Goal: Task Accomplishment & Management: Use online tool/utility

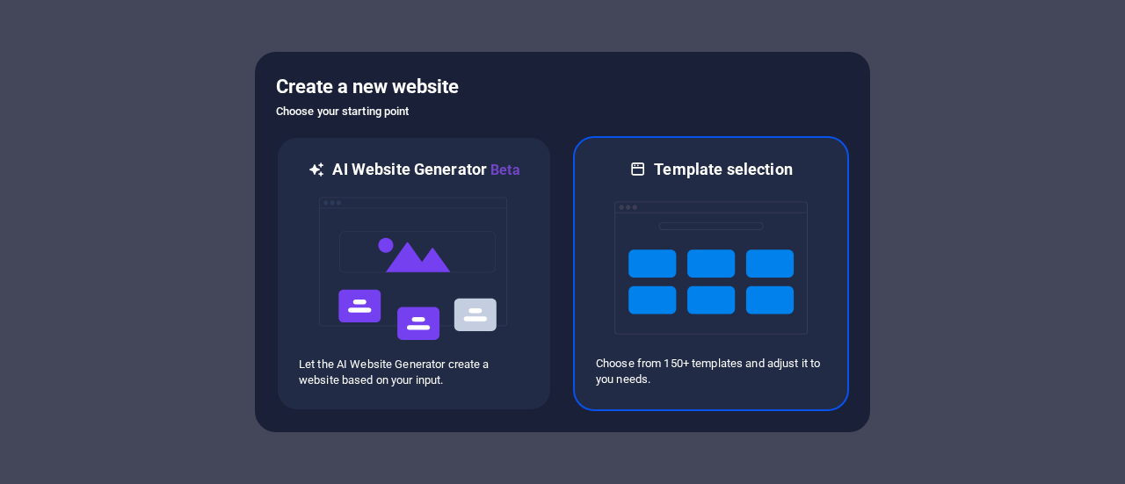
click at [652, 303] on img at bounding box center [710, 268] width 193 height 176
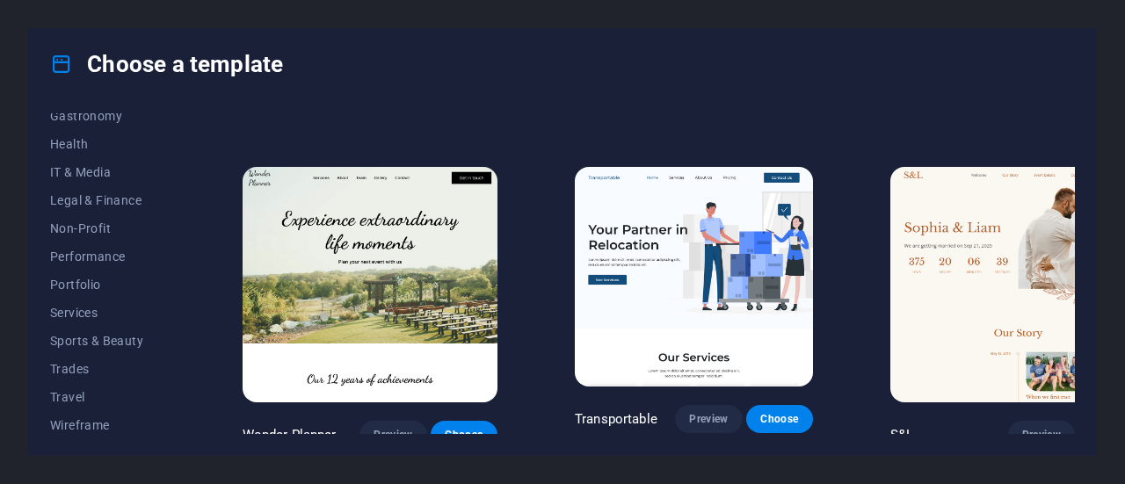
scroll to position [381, 0]
click at [90, 309] on span "Services" at bounding box center [107, 308] width 115 height 14
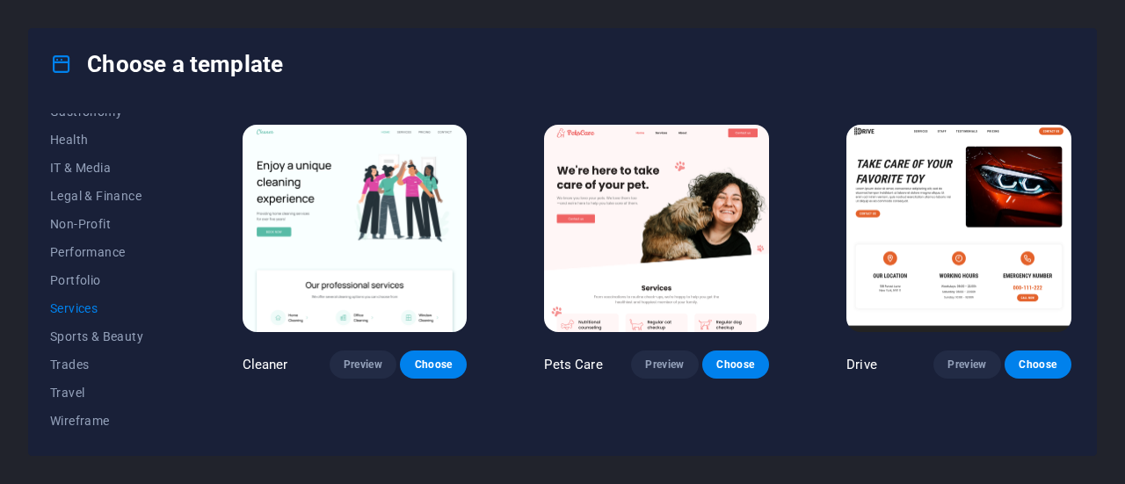
scroll to position [326, 0]
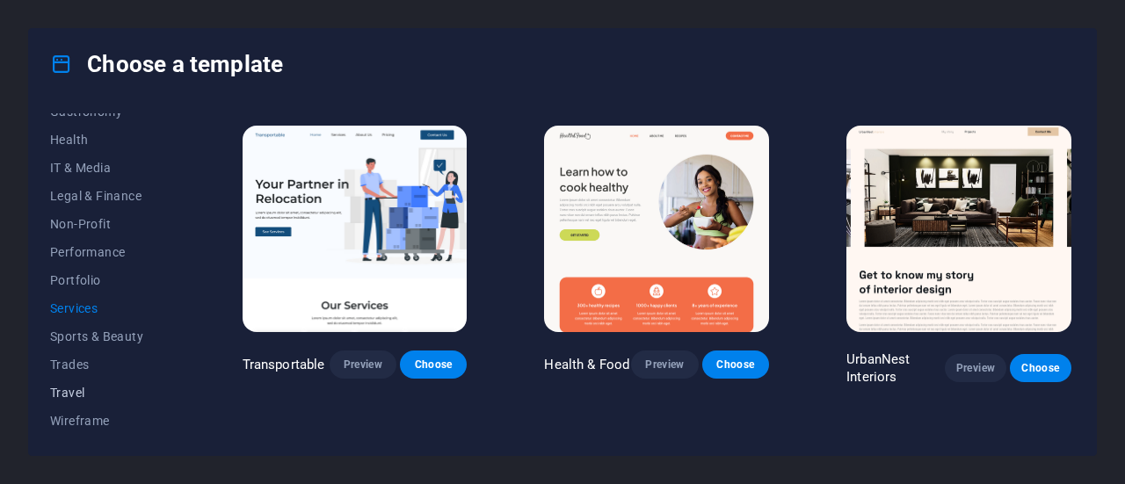
click at [63, 387] on span "Travel" at bounding box center [107, 393] width 115 height 14
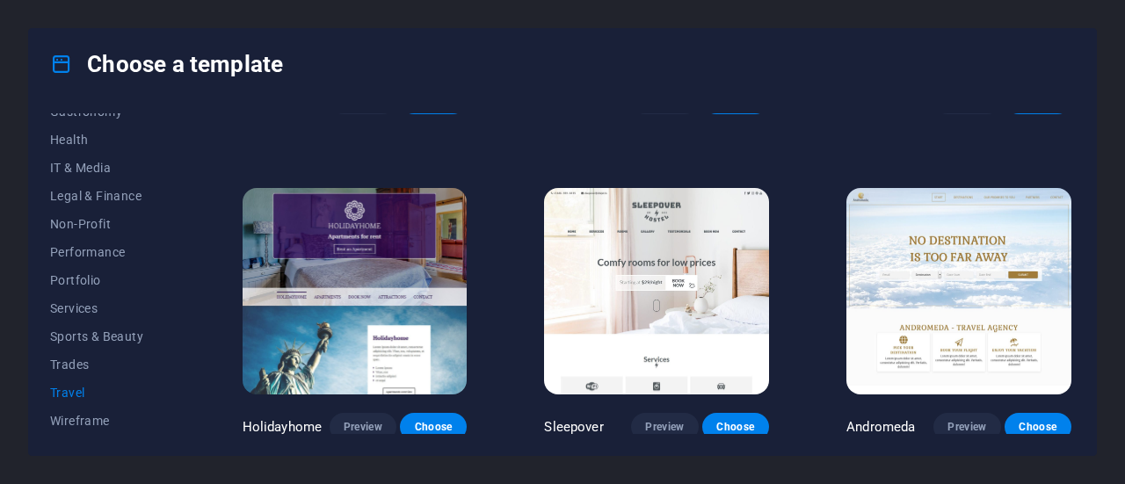
scroll to position [244, 0]
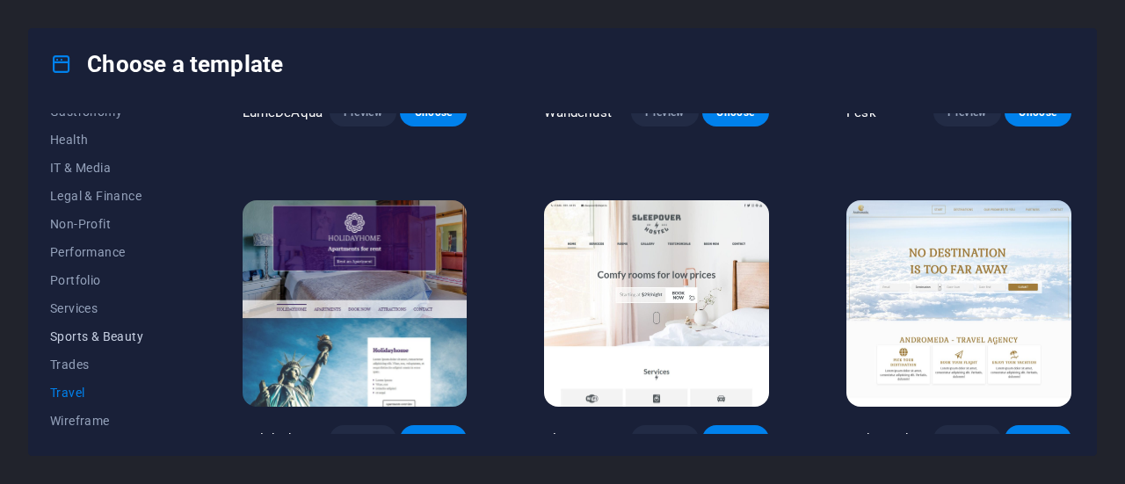
click at [88, 340] on span "Sports & Beauty" at bounding box center [107, 336] width 115 height 14
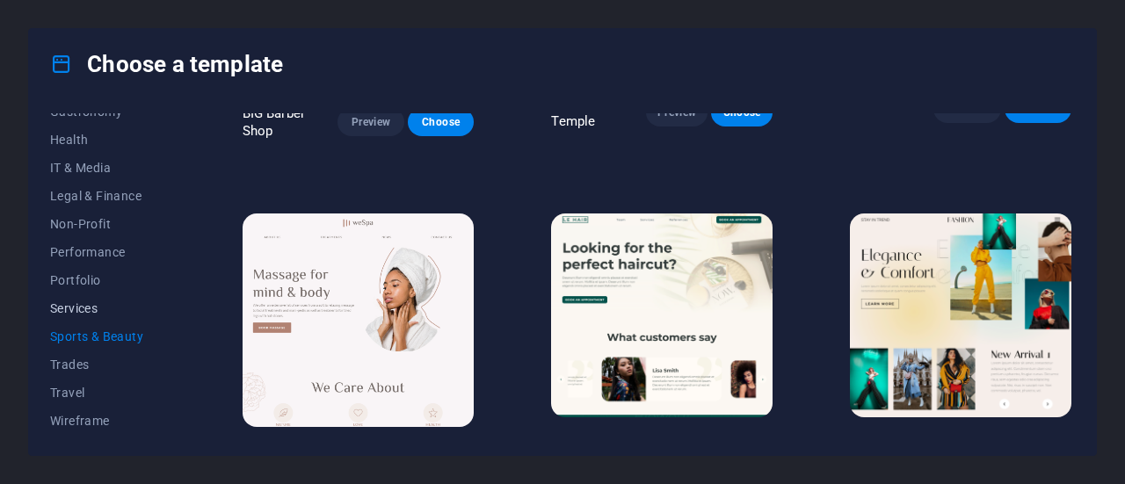
click at [90, 307] on span "Services" at bounding box center [107, 308] width 115 height 14
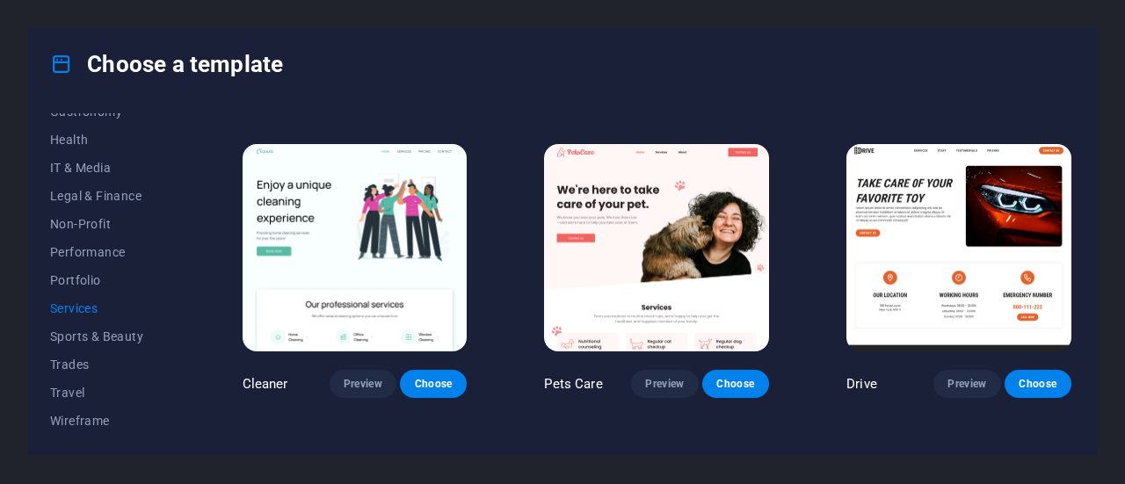
scroll to position [638, 0]
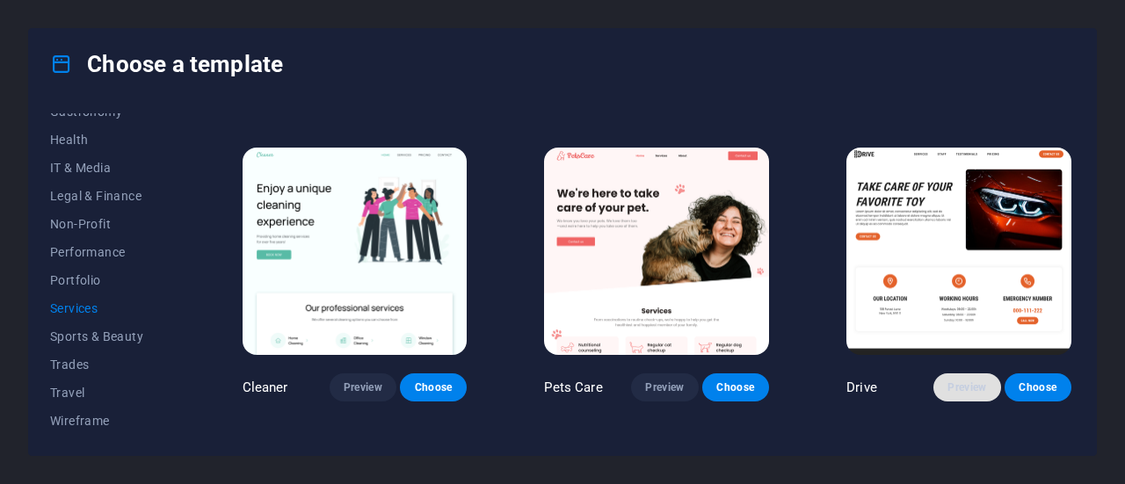
drag, startPoint x: 961, startPoint y: 377, endPoint x: 971, endPoint y: 380, distance: 10.3
click at [971, 380] on span "Preview" at bounding box center [966, 387] width 39 height 14
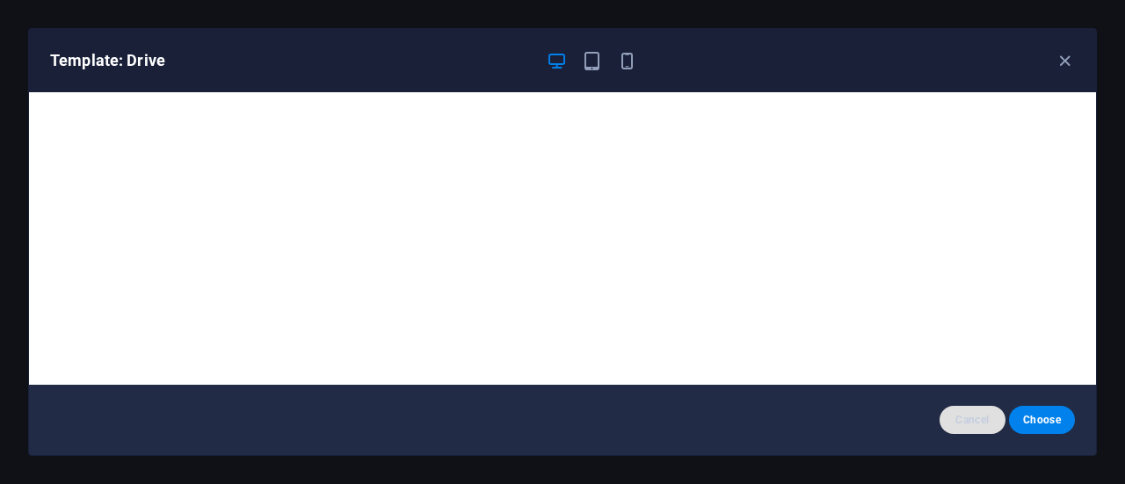
click at [954, 419] on span "Cancel" at bounding box center [972, 420] width 38 height 14
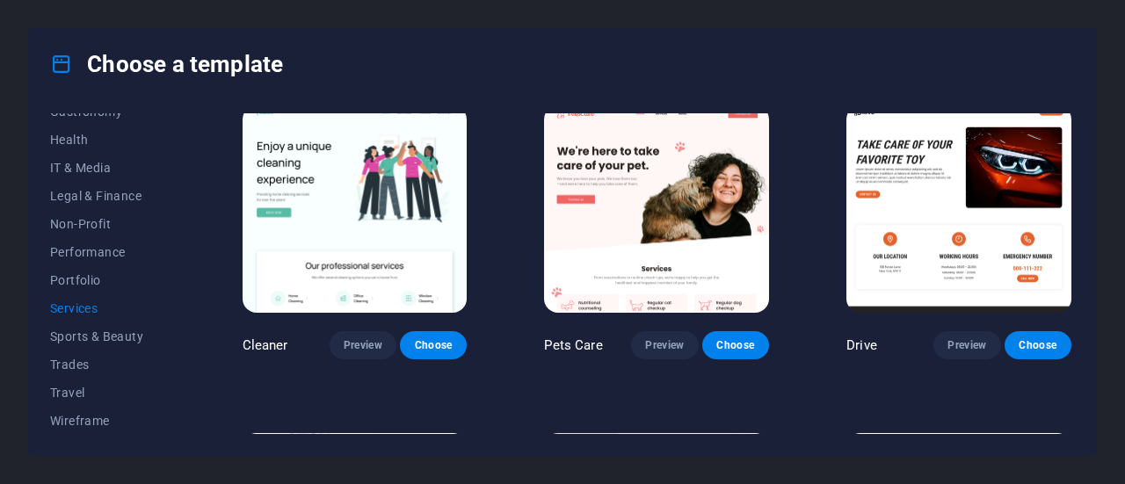
scroll to position [634, 0]
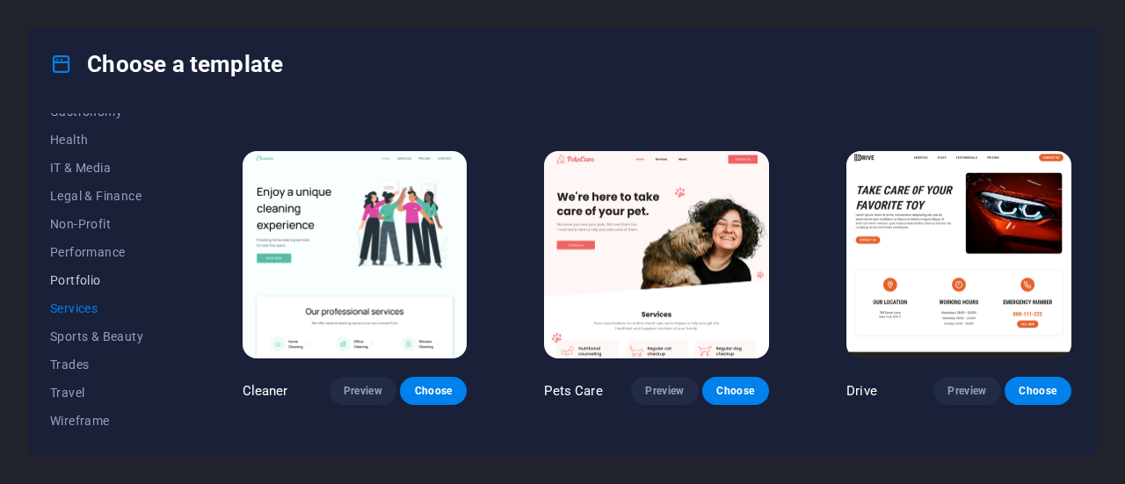
click at [90, 277] on span "Portfolio" at bounding box center [107, 280] width 115 height 14
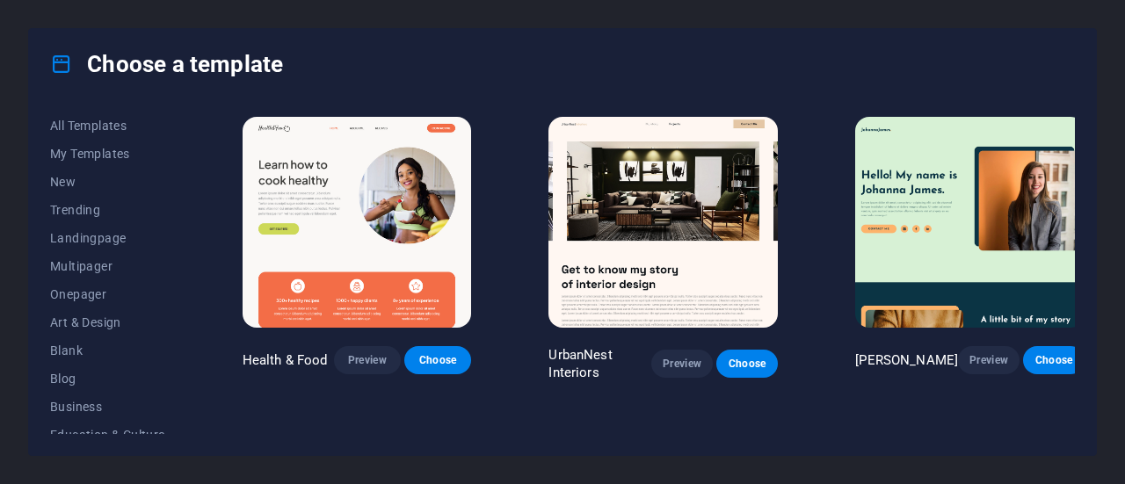
scroll to position [0, 0]
click at [99, 124] on span "All Templates" at bounding box center [107, 127] width 115 height 14
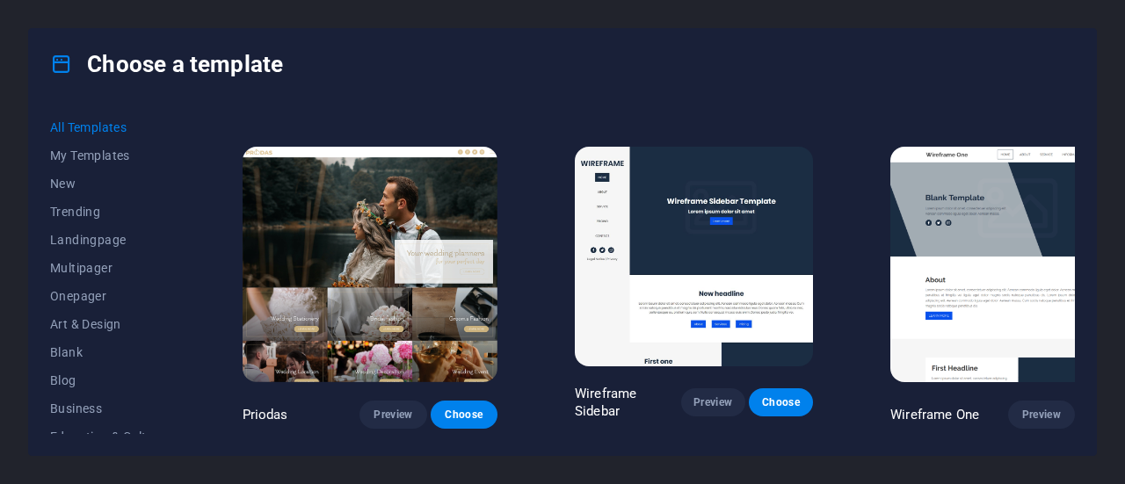
scroll to position [6030, 0]
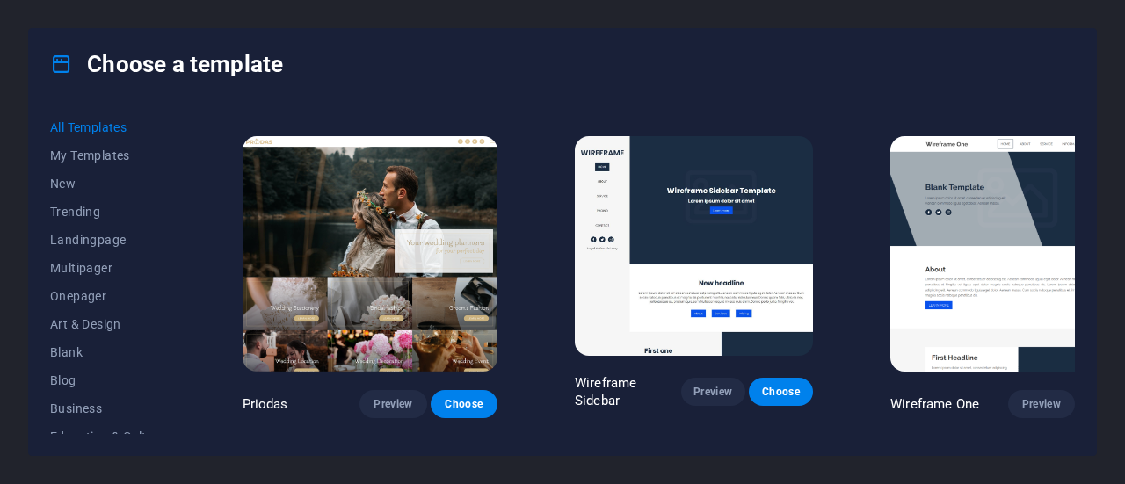
drag, startPoint x: 1070, startPoint y: 219, endPoint x: 1073, endPoint y: 231, distance: 12.6
click at [1073, 231] on div "SugarDough Preview Choose Career Jobs Preview Choose Nova Consulting Preview Ch…" at bounding box center [657, 273] width 836 height 321
drag, startPoint x: 1070, startPoint y: 221, endPoint x: 1084, endPoint y: 249, distance: 31.4
click at [1084, 249] on div "All Templates My Templates New Trending Landingpage Multipager Onepager Art & D…" at bounding box center [562, 277] width 1067 height 356
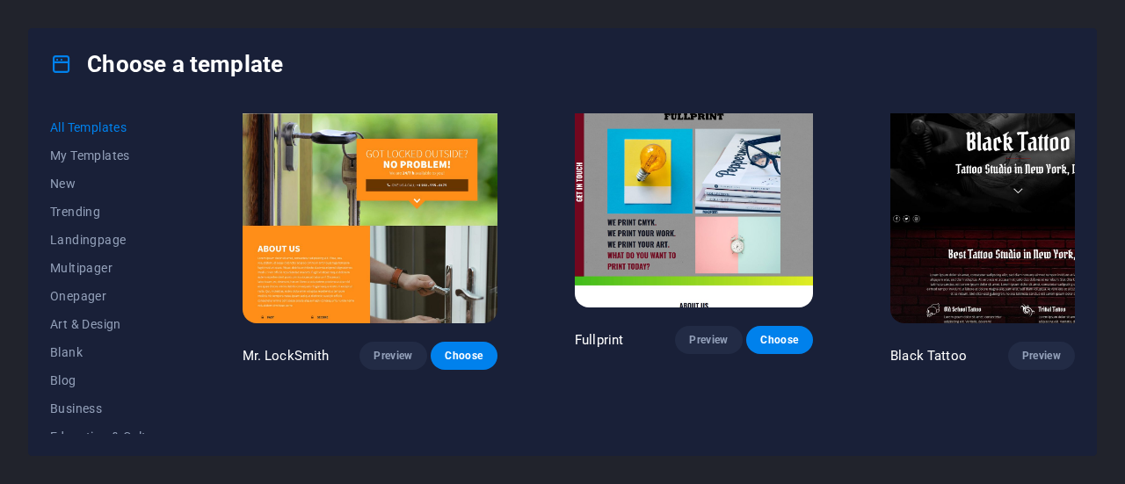
scroll to position [9988, 0]
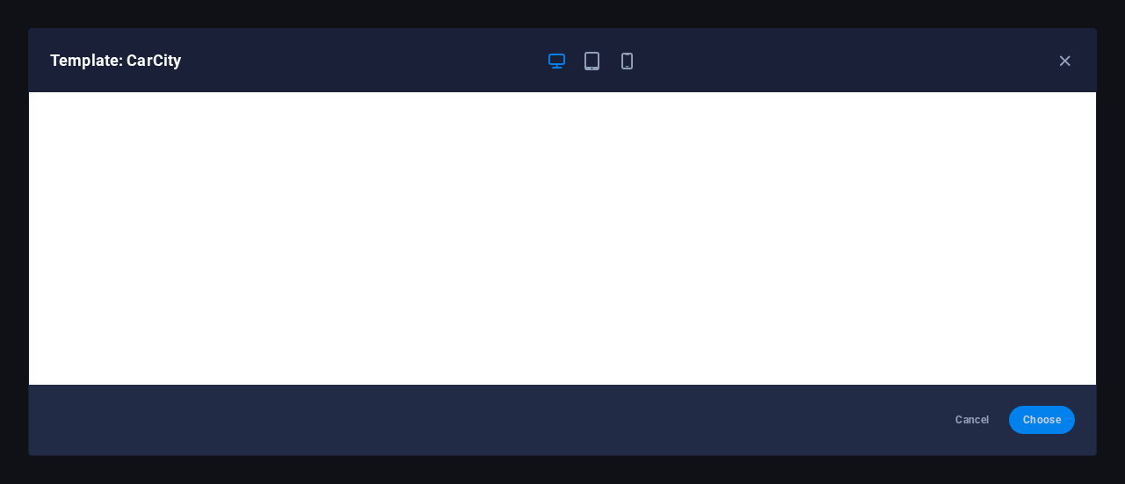
click at [1060, 426] on span "Choose" at bounding box center [1042, 420] width 38 height 14
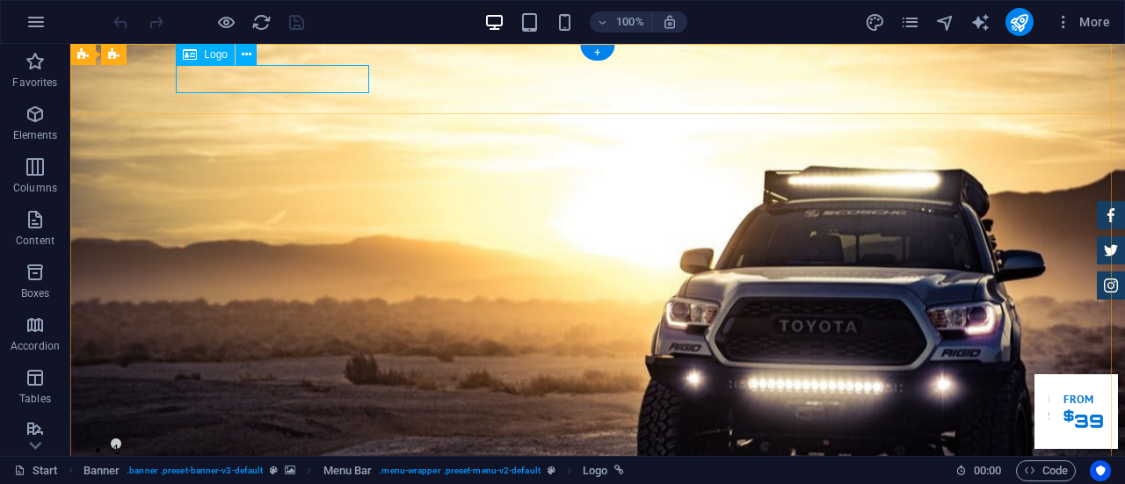
select select "px"
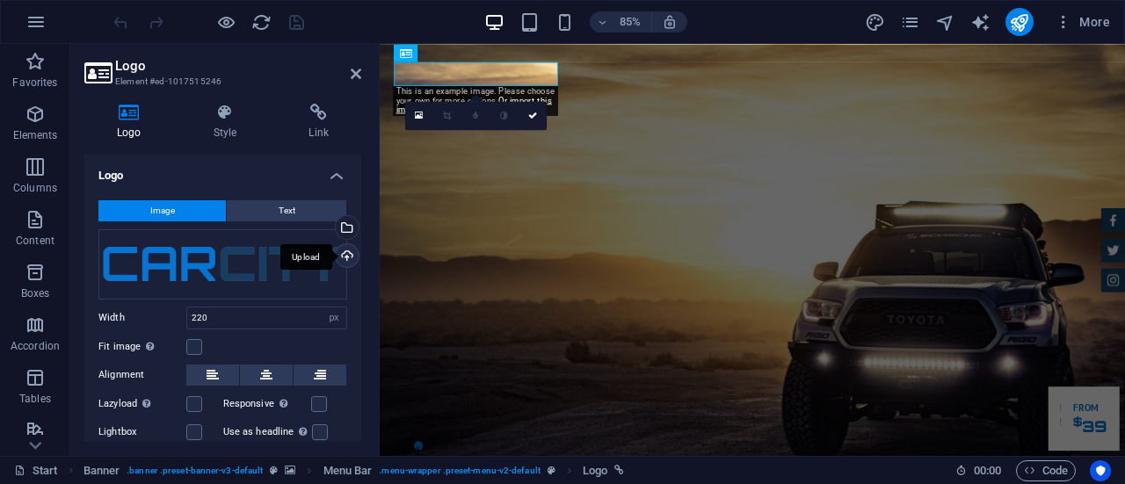
click at [347, 259] on div "Upload" at bounding box center [345, 257] width 26 height 26
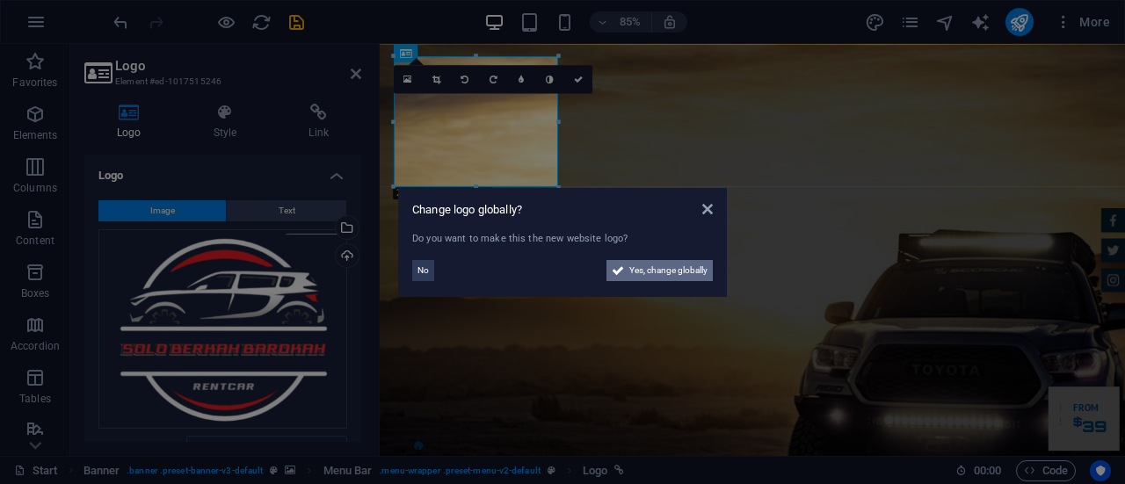
click at [692, 266] on span "Yes, change globally" at bounding box center [668, 270] width 78 height 21
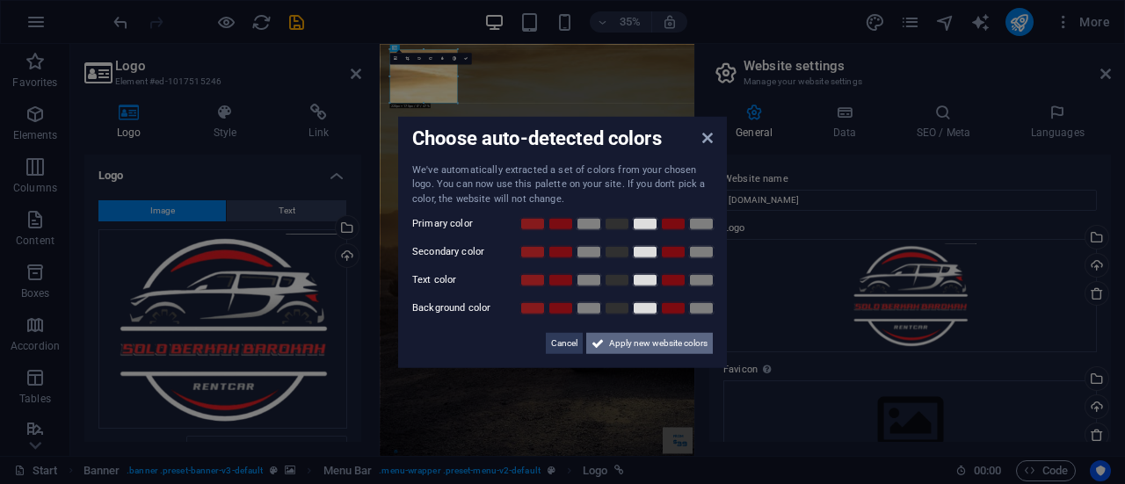
click at [673, 346] on span "Apply new website colors" at bounding box center [658, 343] width 98 height 21
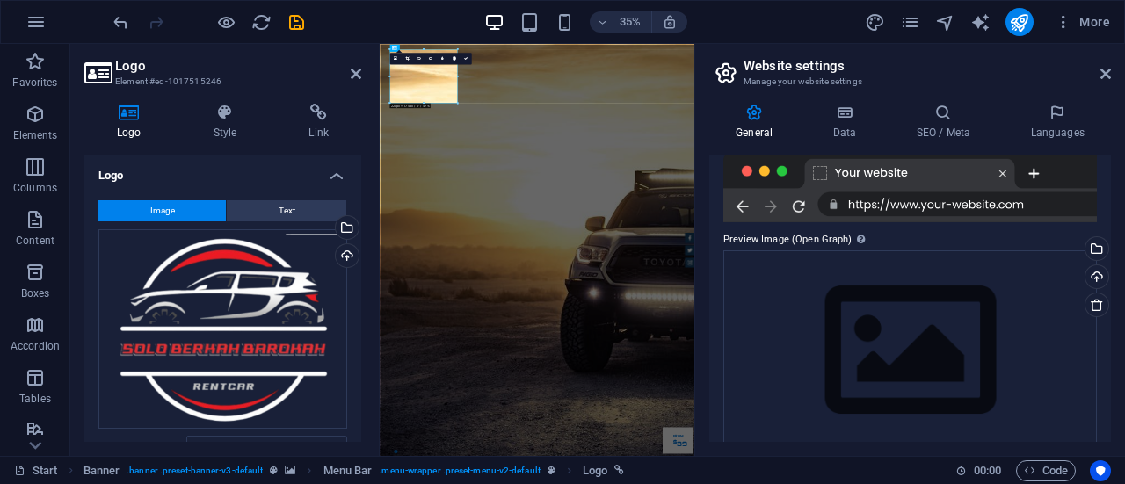
scroll to position [341, 0]
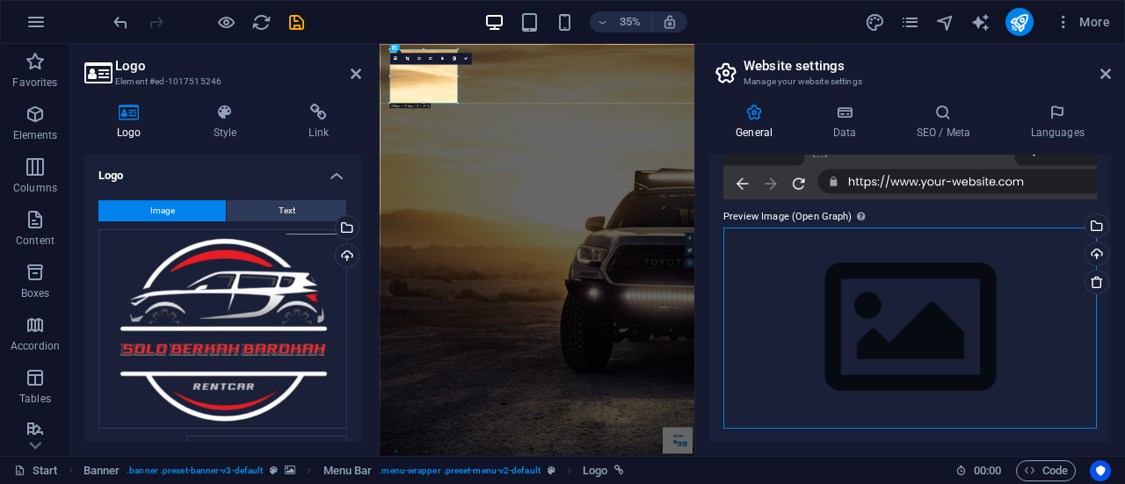
click at [858, 291] on div "Drag files here, click to choose files or select files from Files or our free s…" at bounding box center [909, 328] width 373 height 201
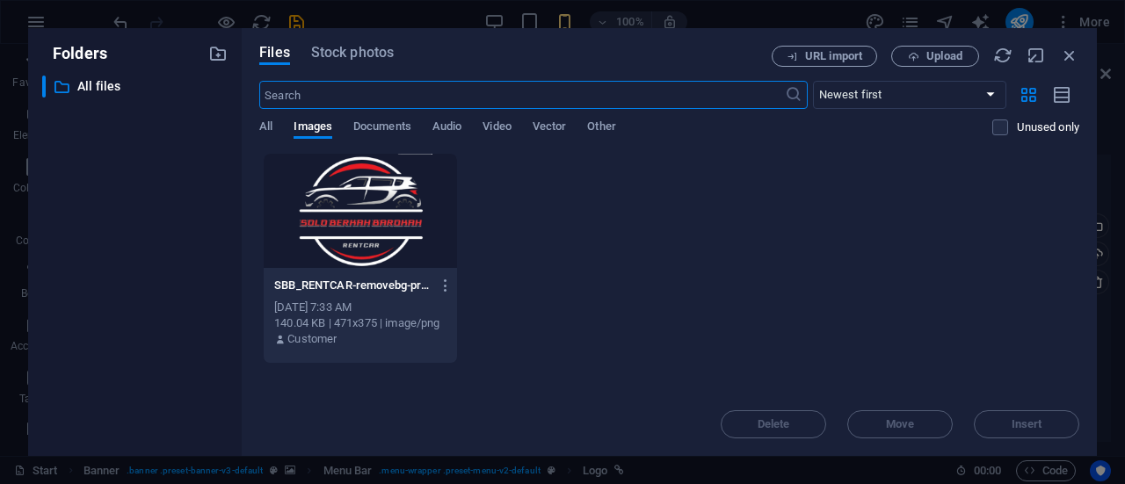
click at [343, 228] on div at bounding box center [360, 211] width 193 height 114
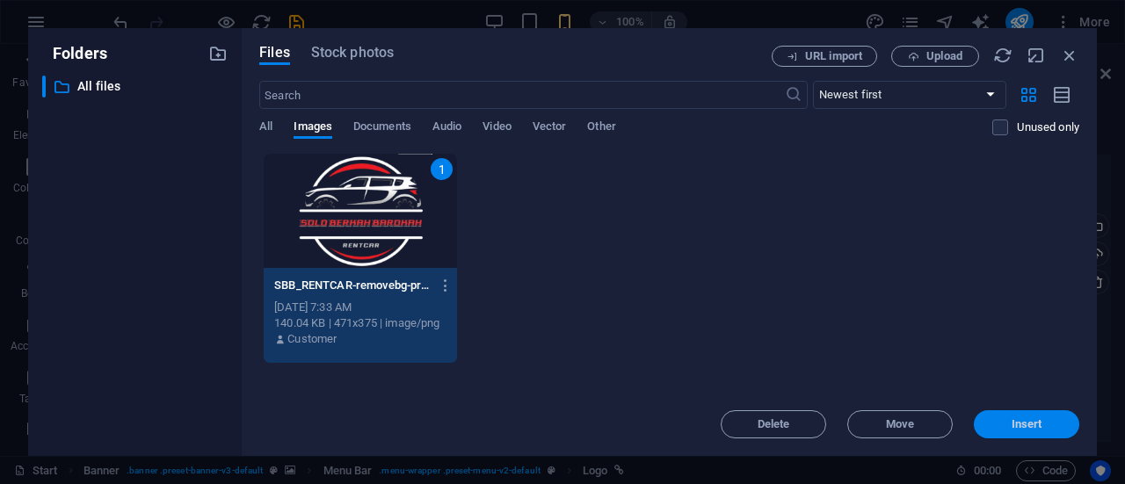
click at [1035, 415] on button "Insert" at bounding box center [1025, 424] width 105 height 28
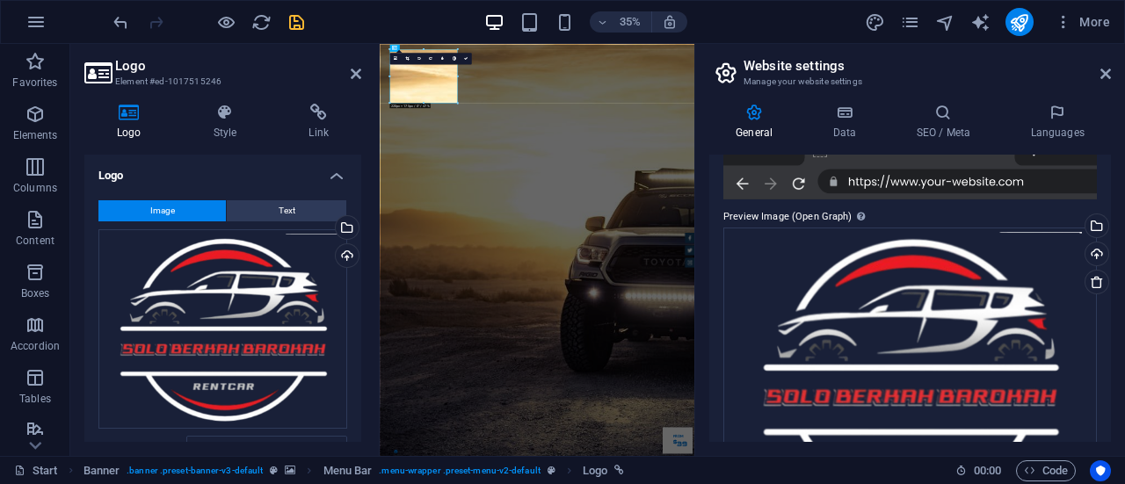
click at [306, 18] on div "35% More" at bounding box center [613, 22] width 1007 height 28
click at [300, 20] on icon "save" at bounding box center [296, 22] width 20 height 20
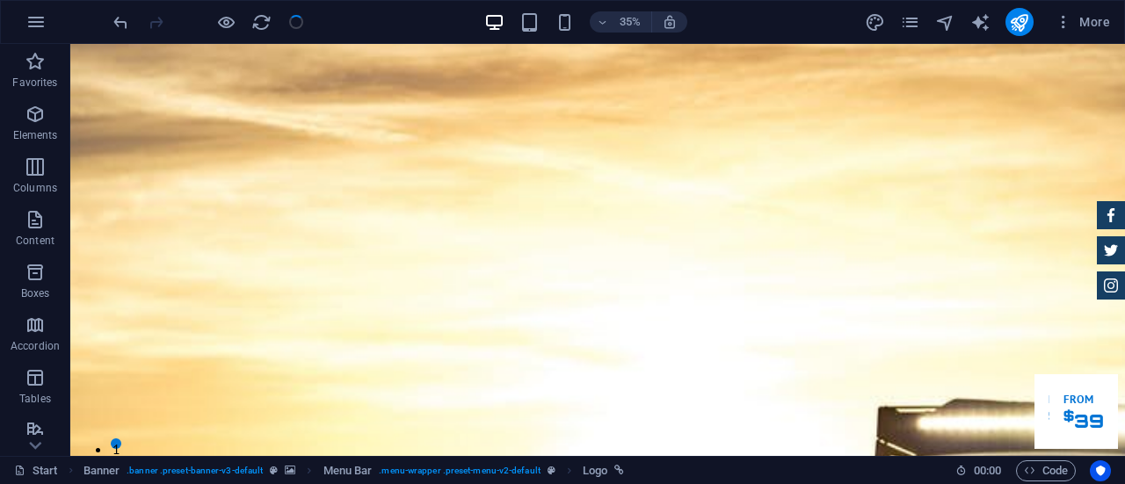
checkbox input "false"
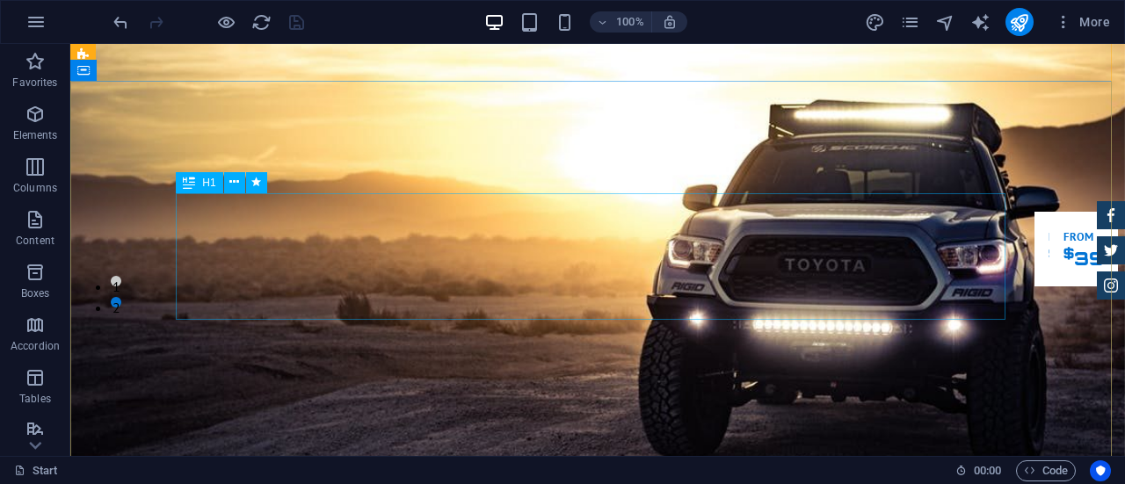
scroll to position [164, 0]
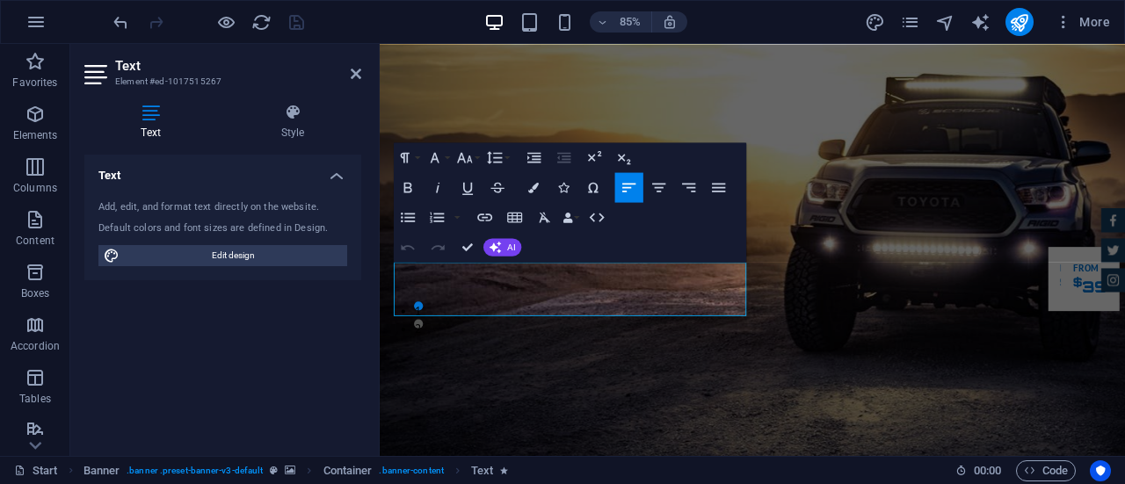
drag, startPoint x: 431, startPoint y: 354, endPoint x: 379, endPoint y: 305, distance: 71.5
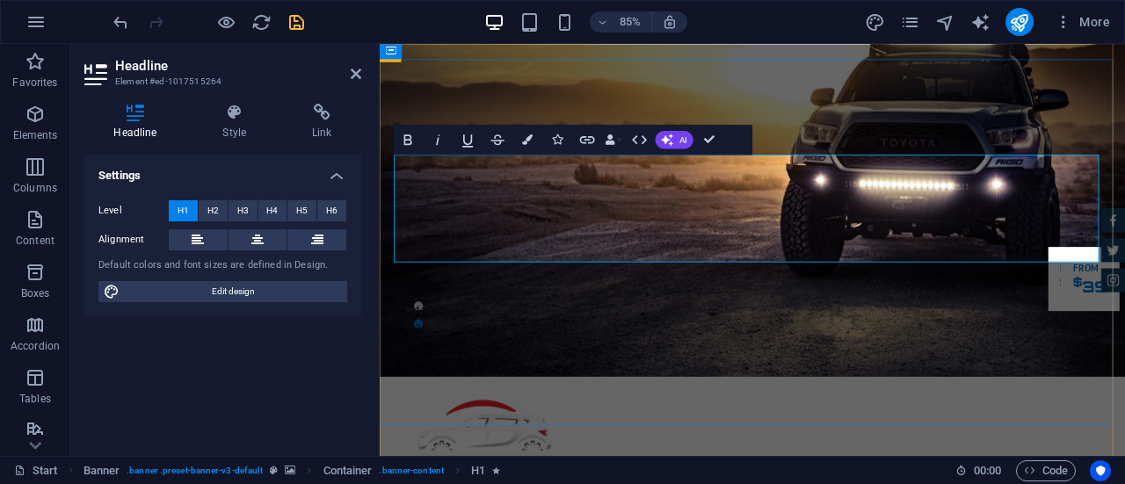
drag, startPoint x: 745, startPoint y: 206, endPoint x: 409, endPoint y: 207, distance: 335.6
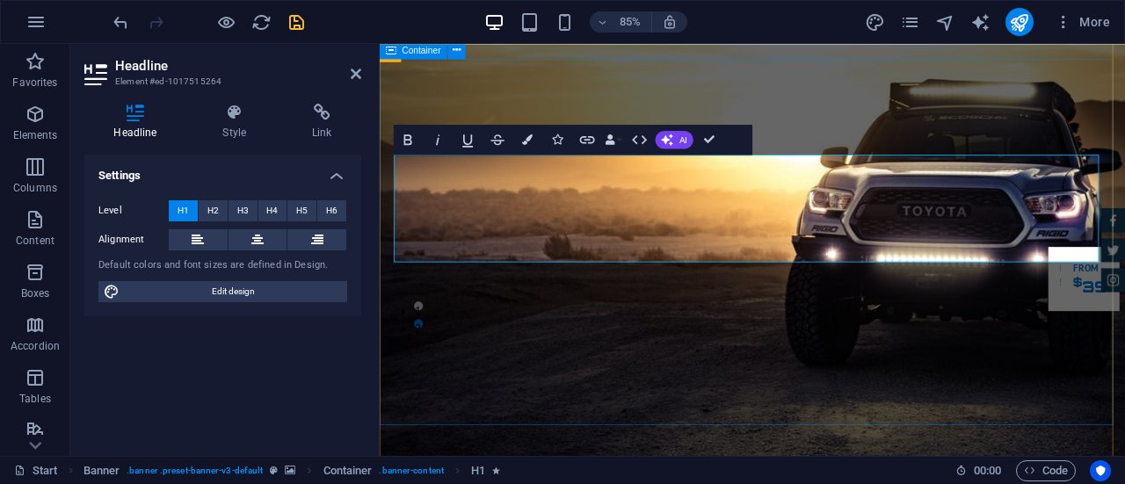
drag, startPoint x: 727, startPoint y: 279, endPoint x: 393, endPoint y: 267, distance: 335.0
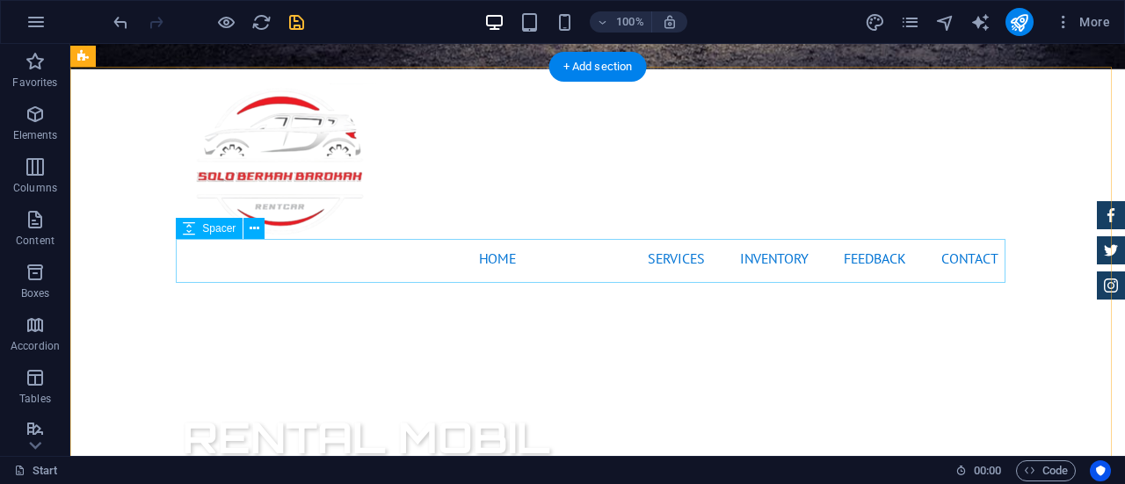
scroll to position [662, 0]
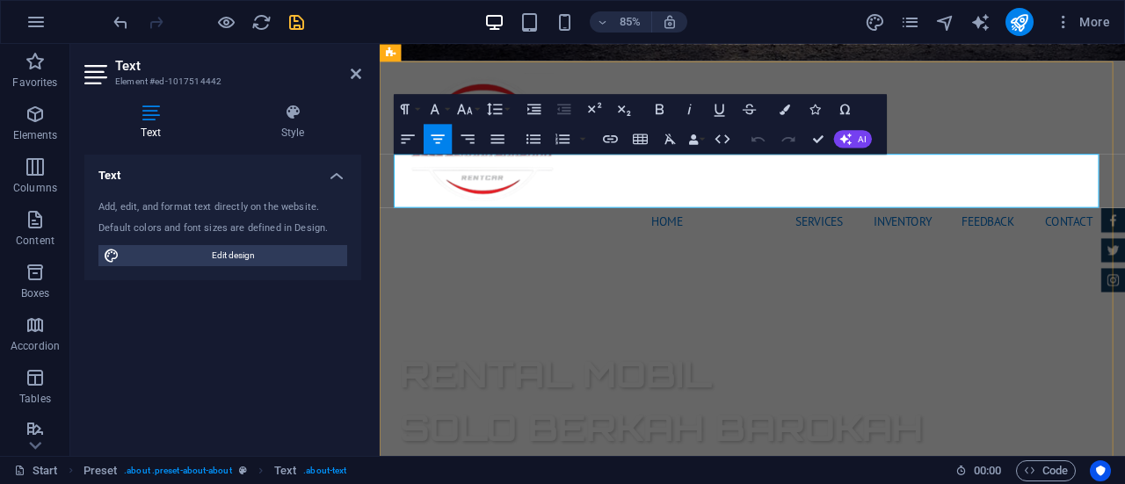
drag, startPoint x: 1176, startPoint y: 228, endPoint x: 396, endPoint y: 177, distance: 780.9
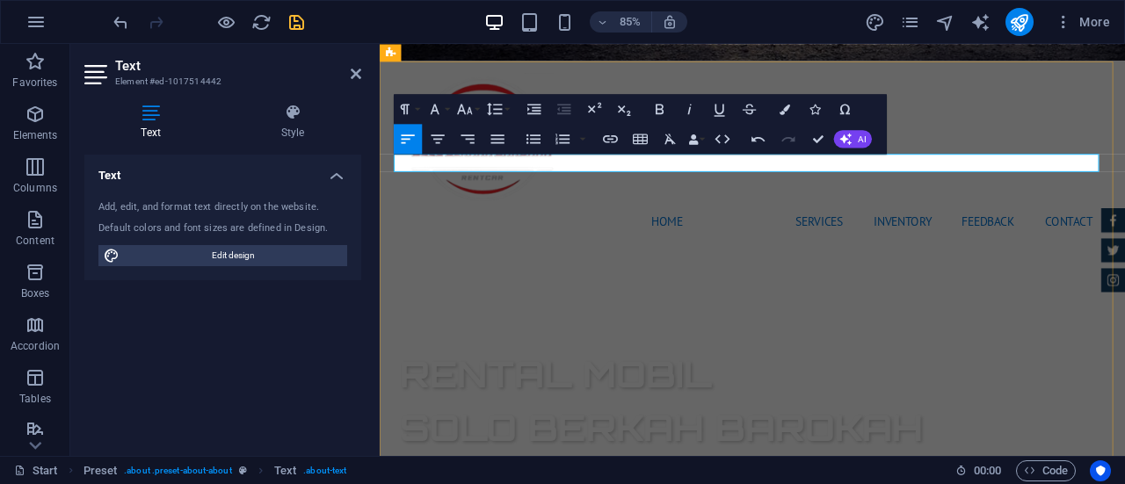
drag, startPoint x: 967, startPoint y: 183, endPoint x: 373, endPoint y: 194, distance: 594.9
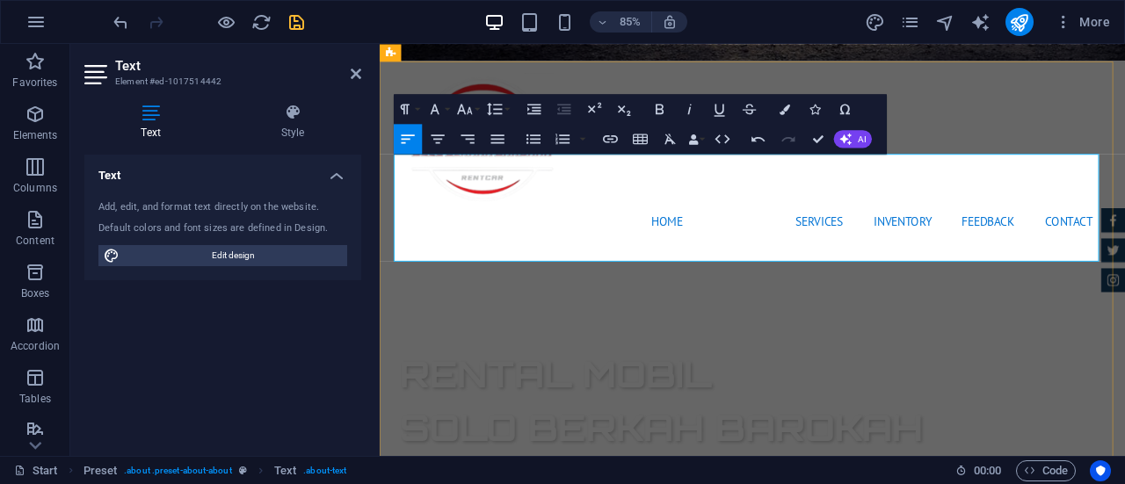
drag, startPoint x: 1038, startPoint y: 291, endPoint x: 748, endPoint y: 281, distance: 290.1
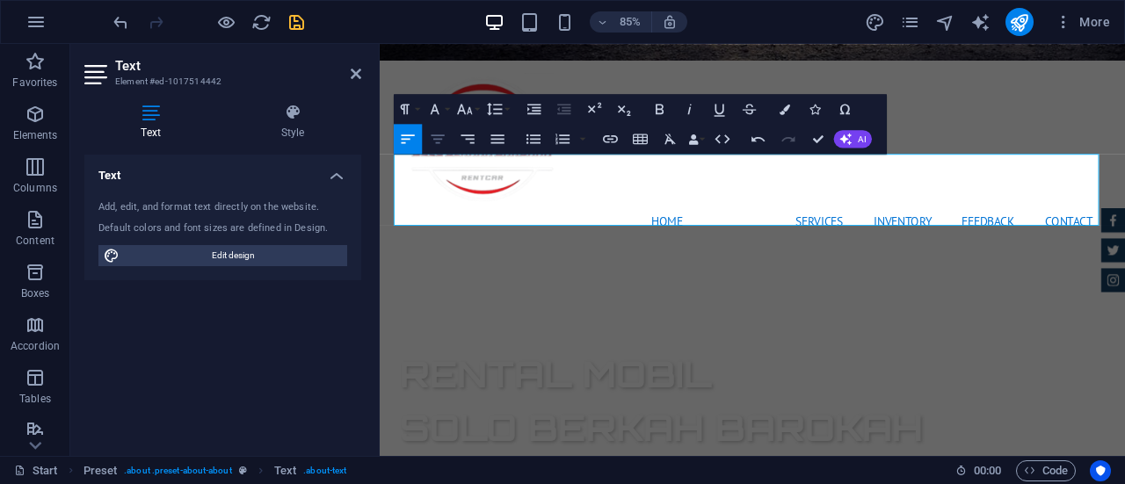
click at [436, 133] on icon "button" at bounding box center [438, 139] width 18 height 18
drag, startPoint x: 511, startPoint y: 203, endPoint x: 384, endPoint y: 179, distance: 129.6
click at [441, 140] on icon "button" at bounding box center [437, 138] width 13 height 9
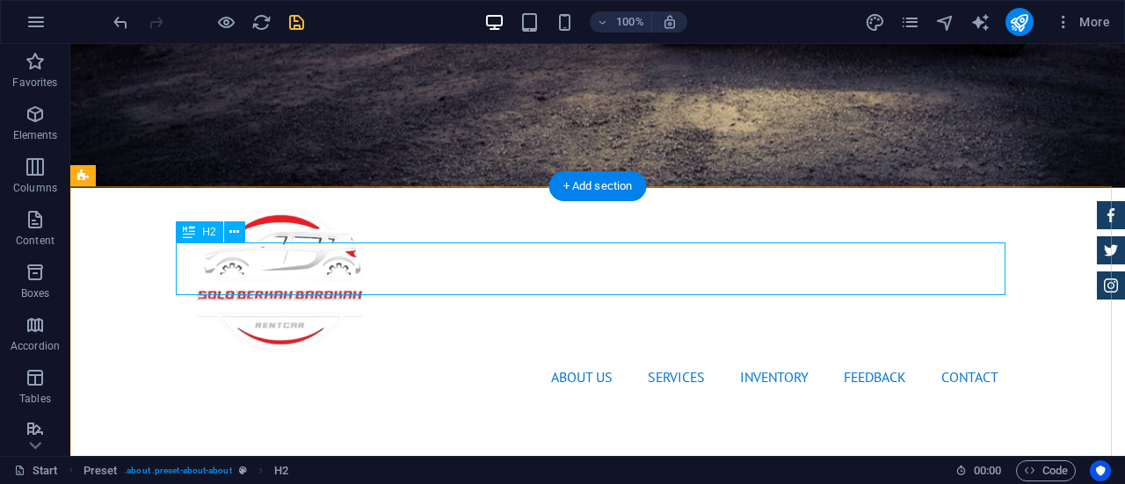
scroll to position [539, 0]
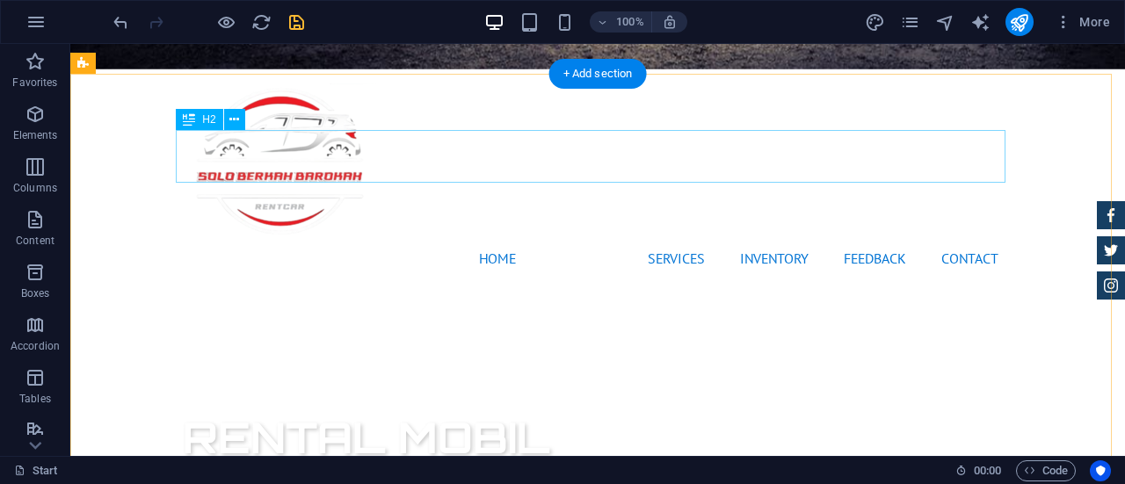
scroll to position [661, 0]
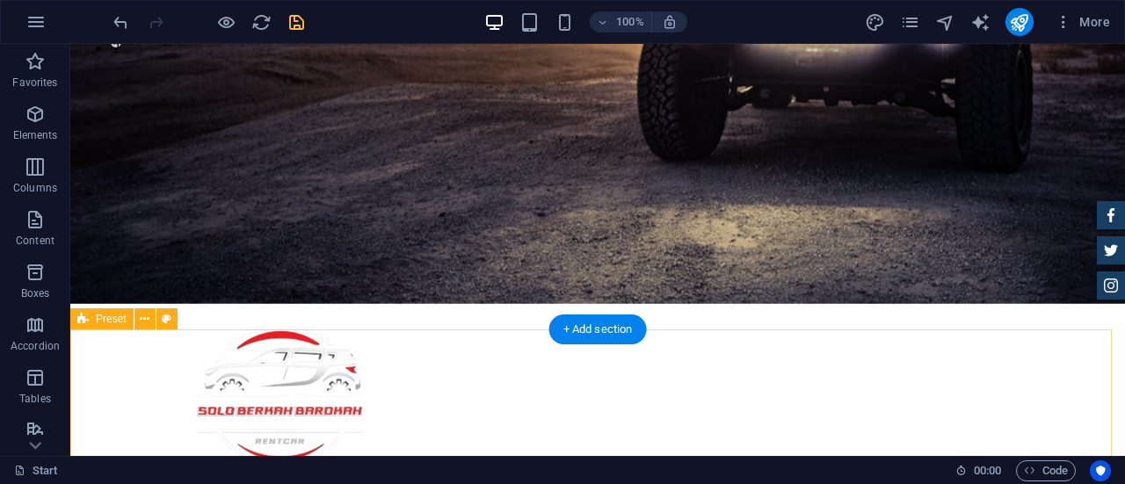
scroll to position [397, 0]
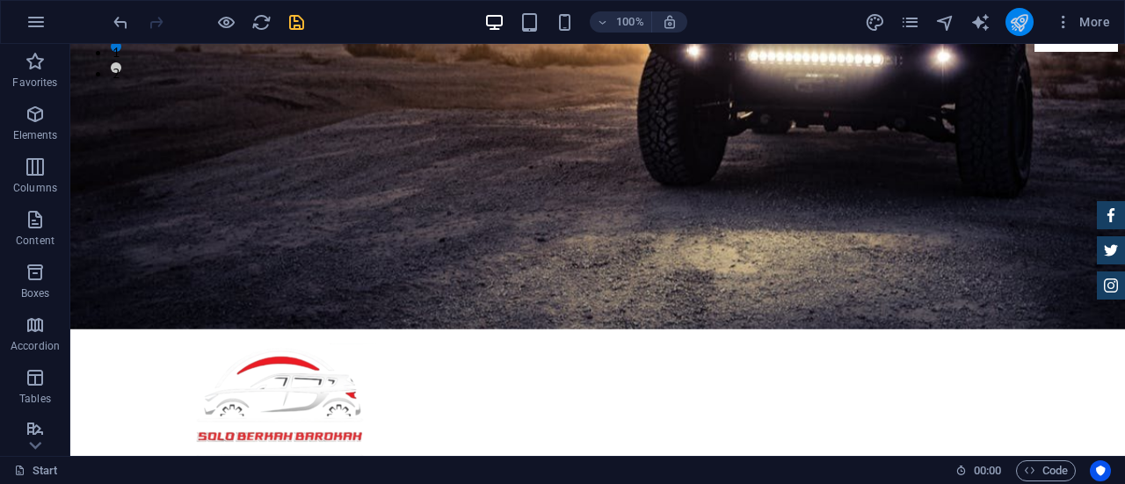
click at [1024, 34] on button "publish" at bounding box center [1019, 22] width 28 height 28
checkbox input "false"
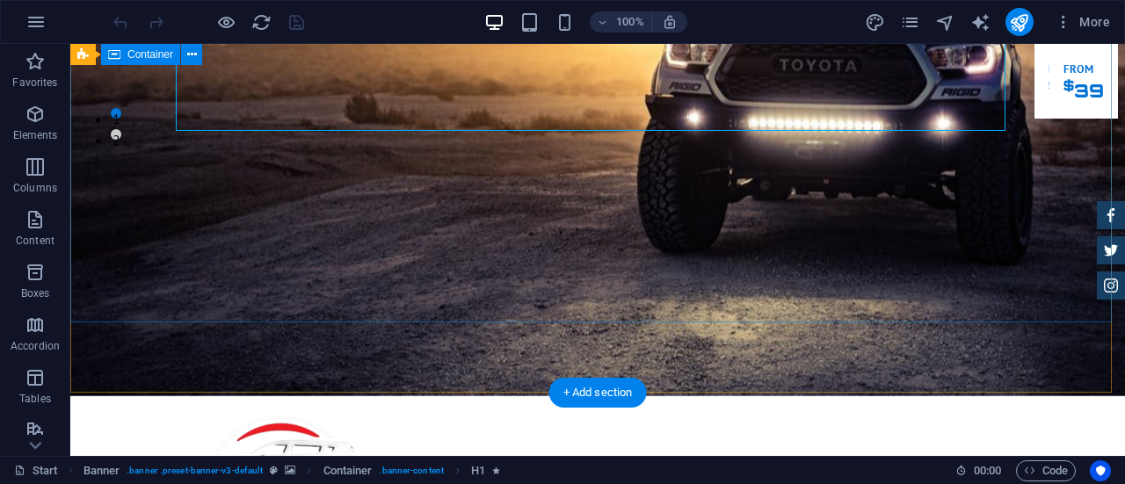
scroll to position [335, 0]
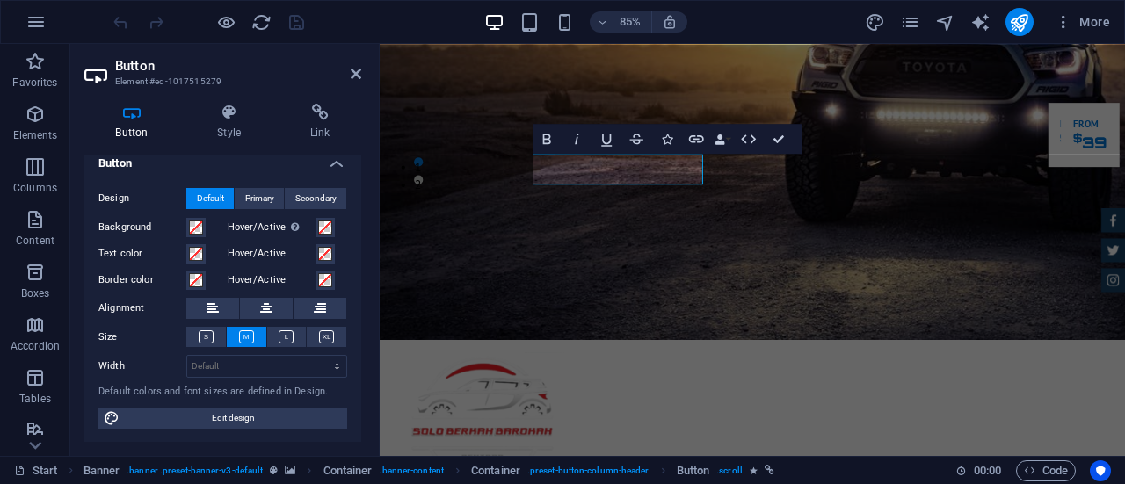
scroll to position [12, 0]
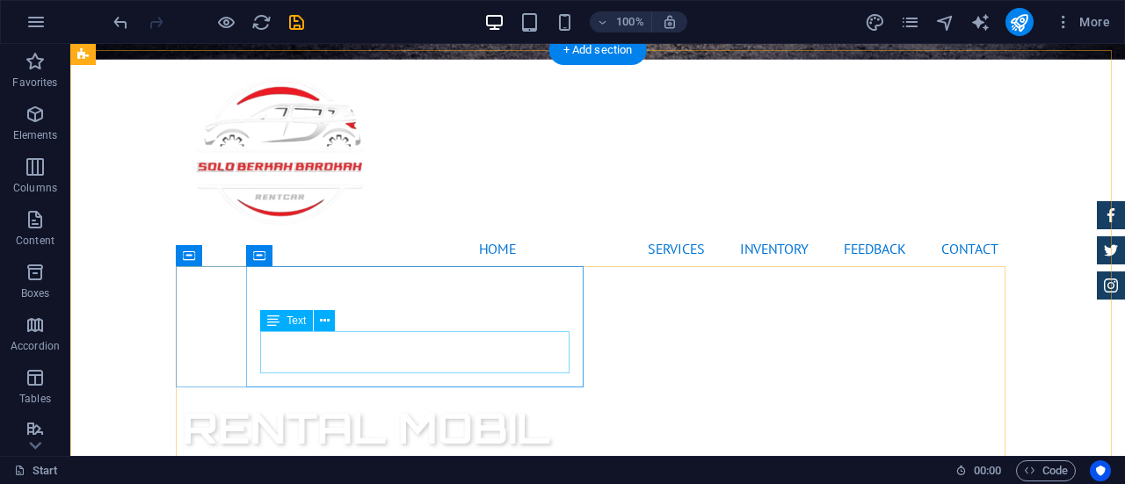
scroll to position [666, 0]
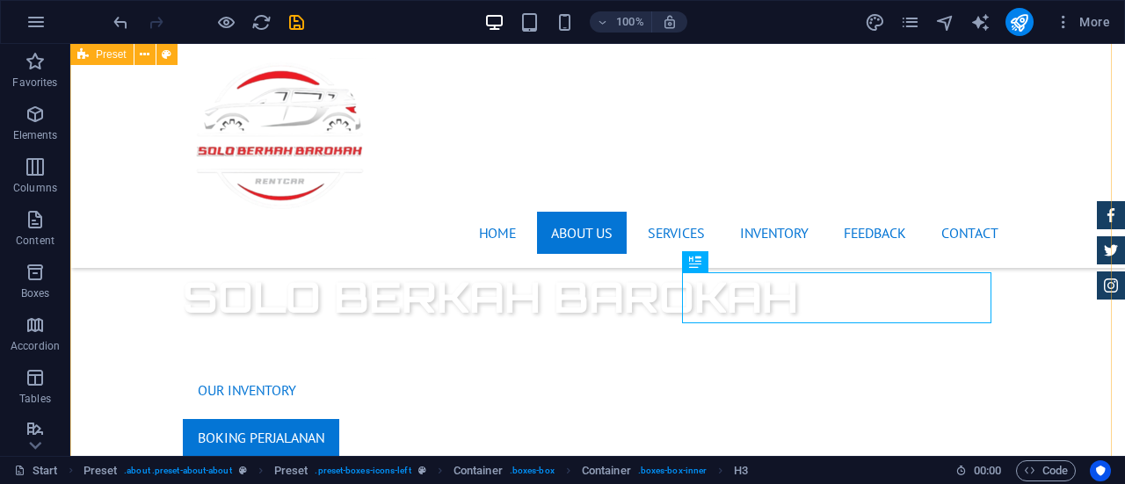
scroll to position [820, 0]
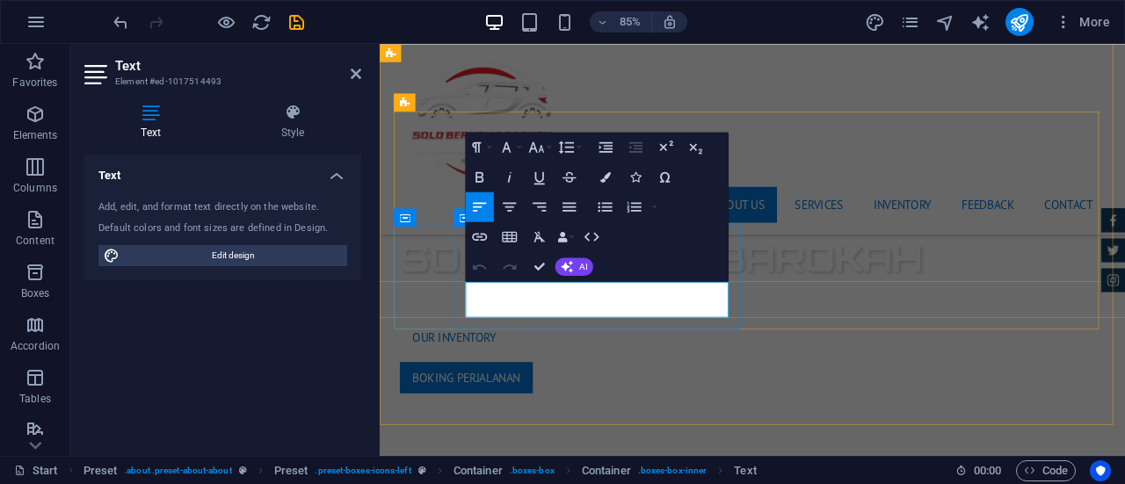
drag, startPoint x: 642, startPoint y: 356, endPoint x: 478, endPoint y: 342, distance: 164.9
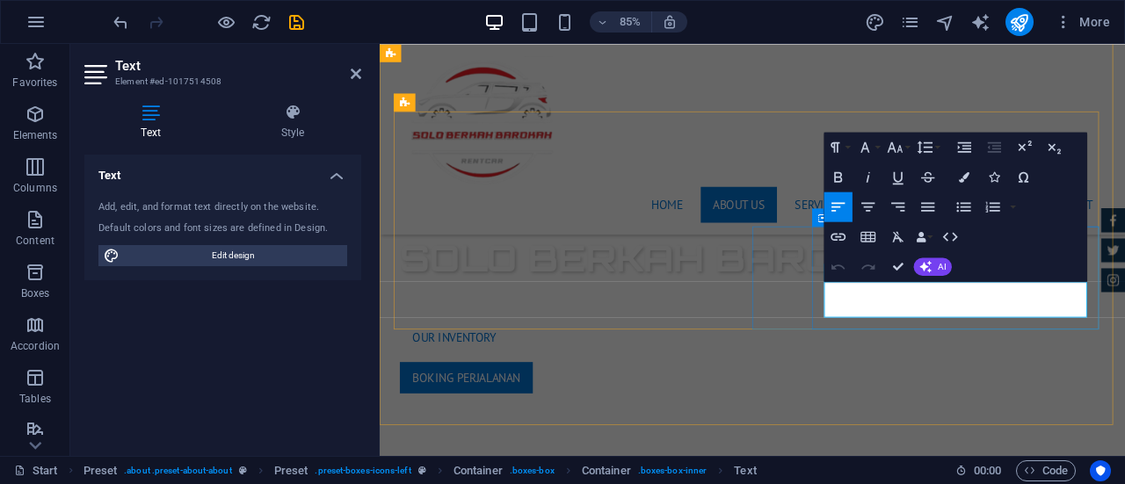
drag, startPoint x: 1057, startPoint y: 359, endPoint x: 897, endPoint y: 334, distance: 161.9
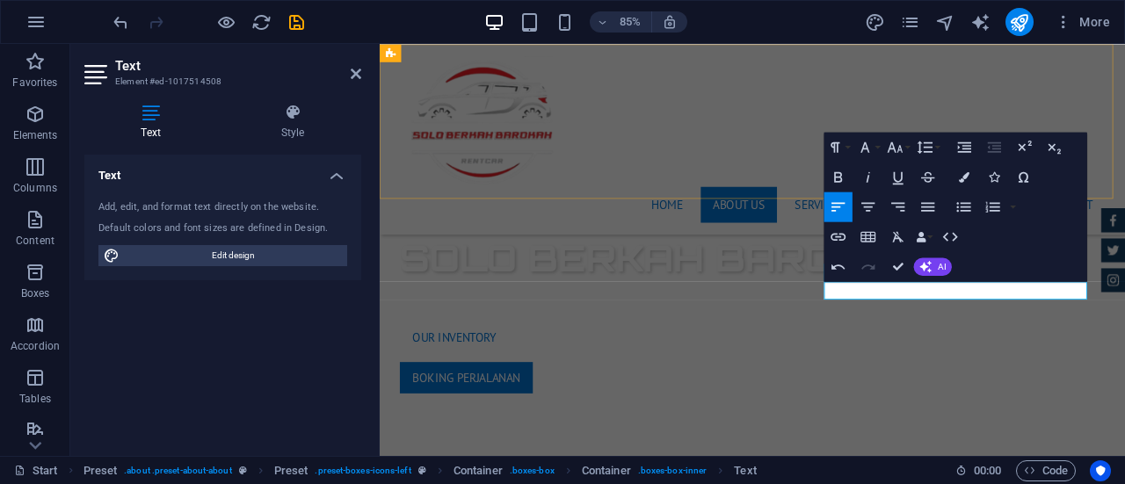
click at [766, 199] on div "Home About us Services Inventory Feedback Contact Menu" at bounding box center [818, 156] width 877 height 224
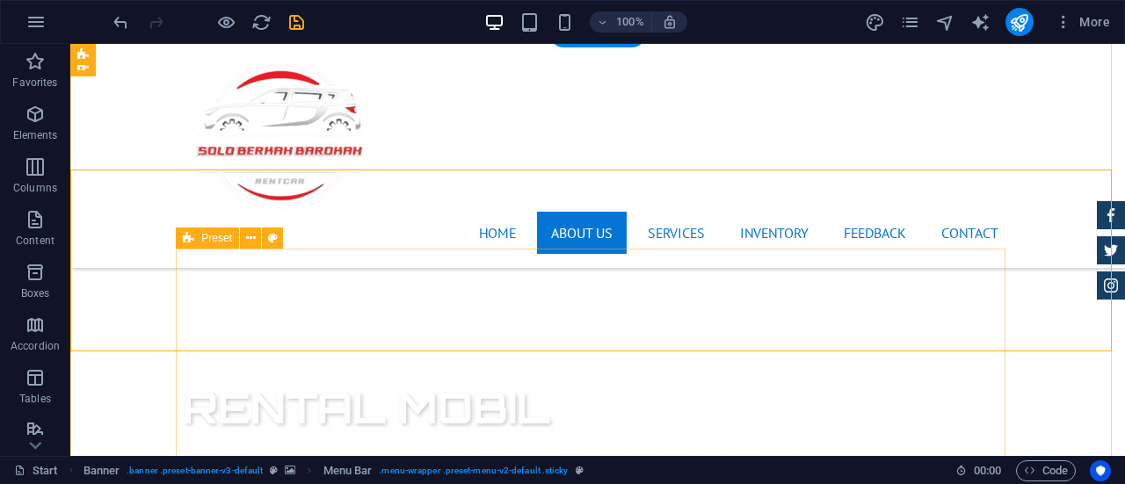
scroll to position [642, 0]
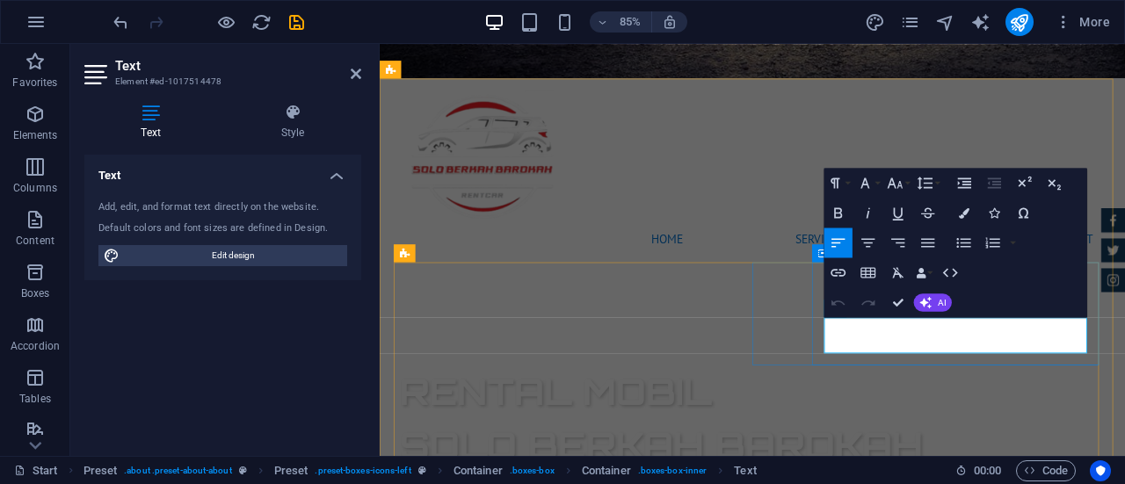
drag, startPoint x: 1047, startPoint y: 402, endPoint x: 890, endPoint y: 379, distance: 158.9
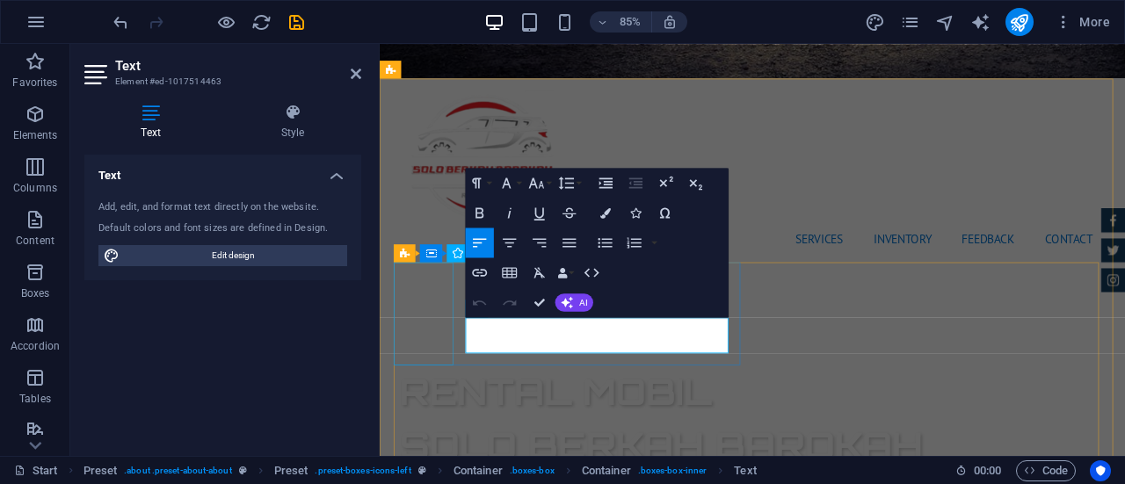
drag, startPoint x: 634, startPoint y: 394, endPoint x: 429, endPoint y: 377, distance: 206.3
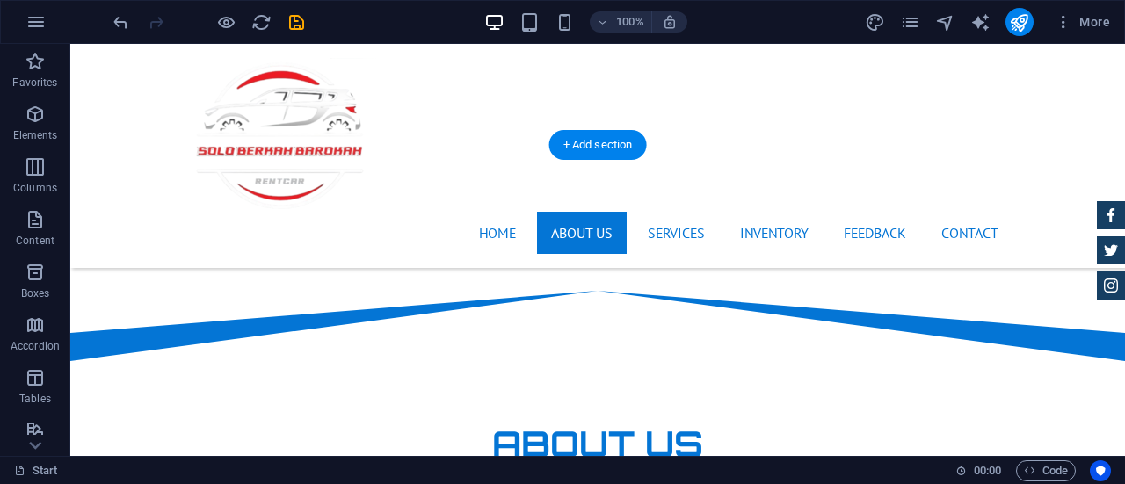
scroll to position [1125, 0]
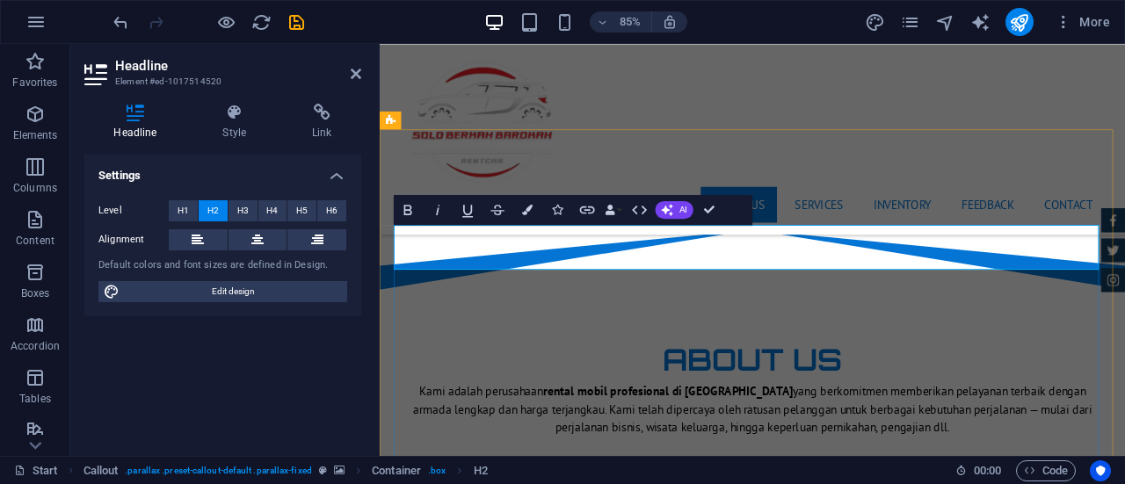
click at [999, 172] on div "Home About us Services Inventory Feedback Contact Menu" at bounding box center [818, 156] width 877 height 224
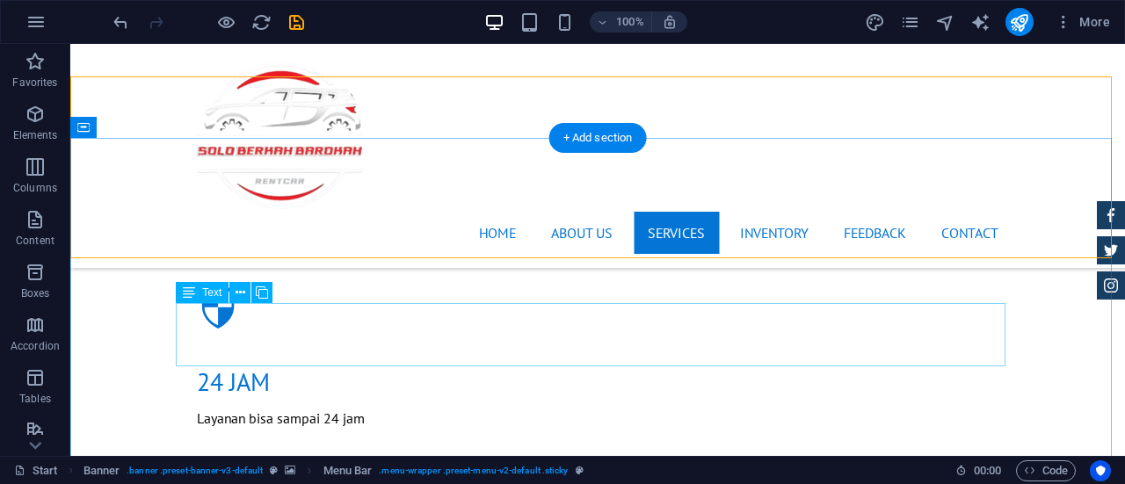
scroll to position [1757, 0]
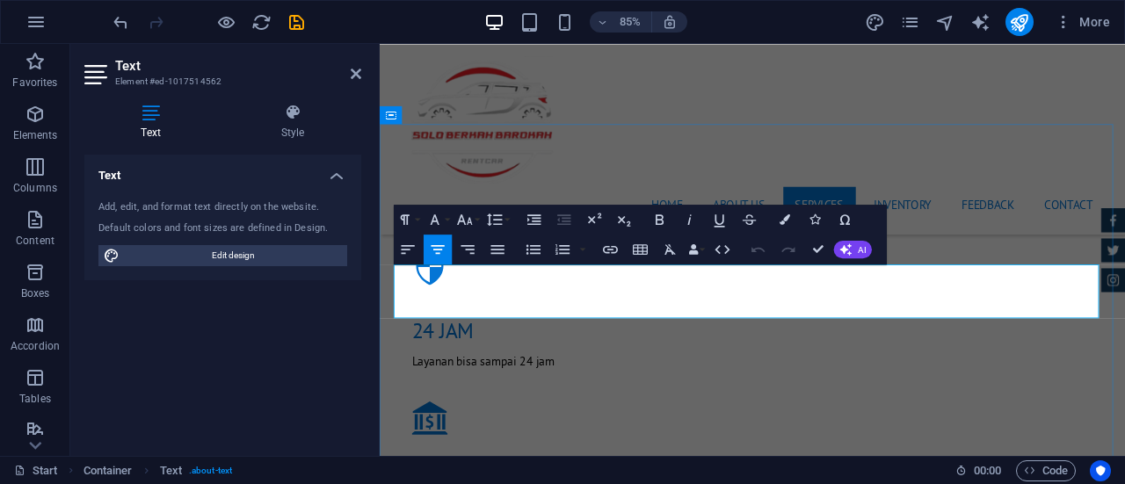
drag, startPoint x: 1179, startPoint y: 357, endPoint x: 397, endPoint y: 326, distance: 782.6
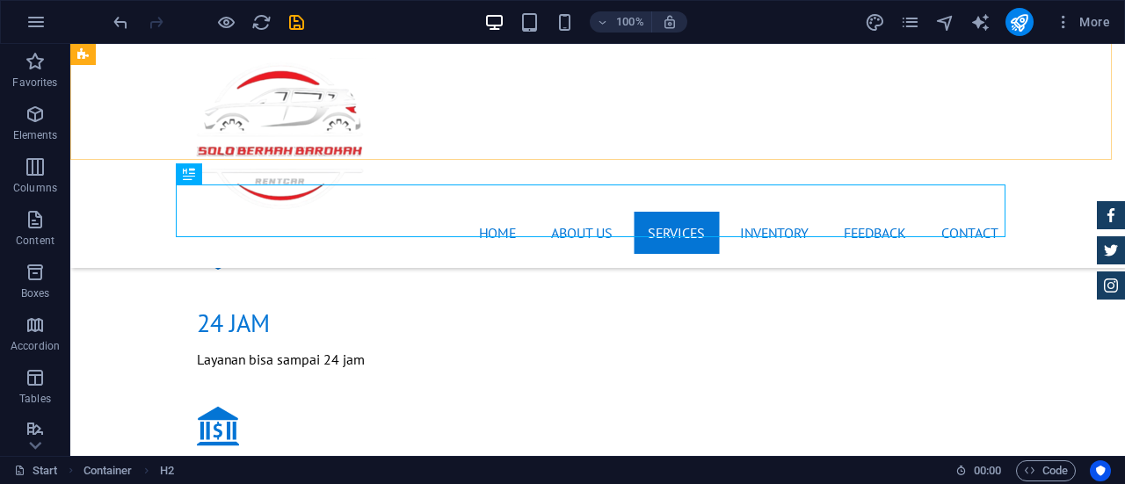
scroll to position [1823, 0]
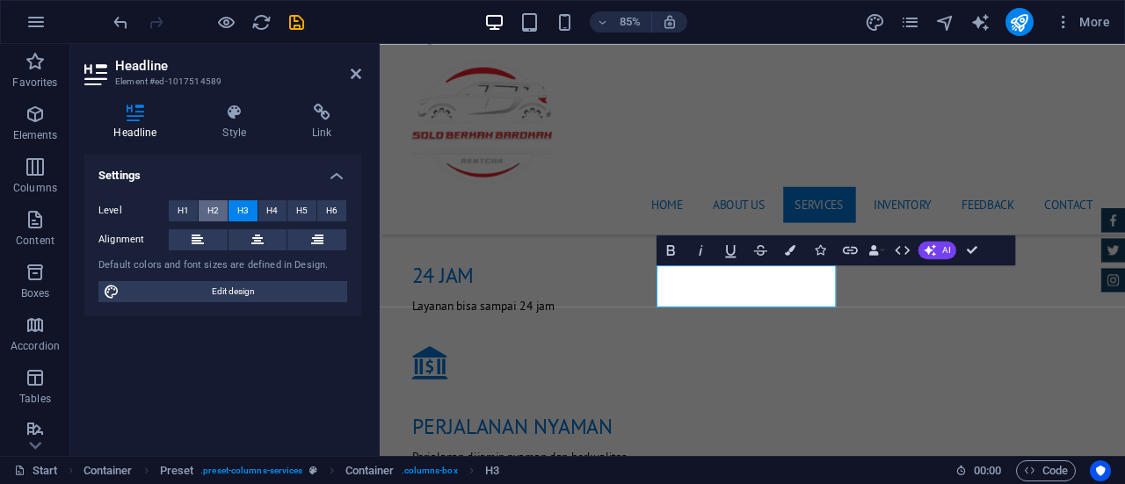
click at [218, 212] on span "H2" at bounding box center [212, 210] width 11 height 21
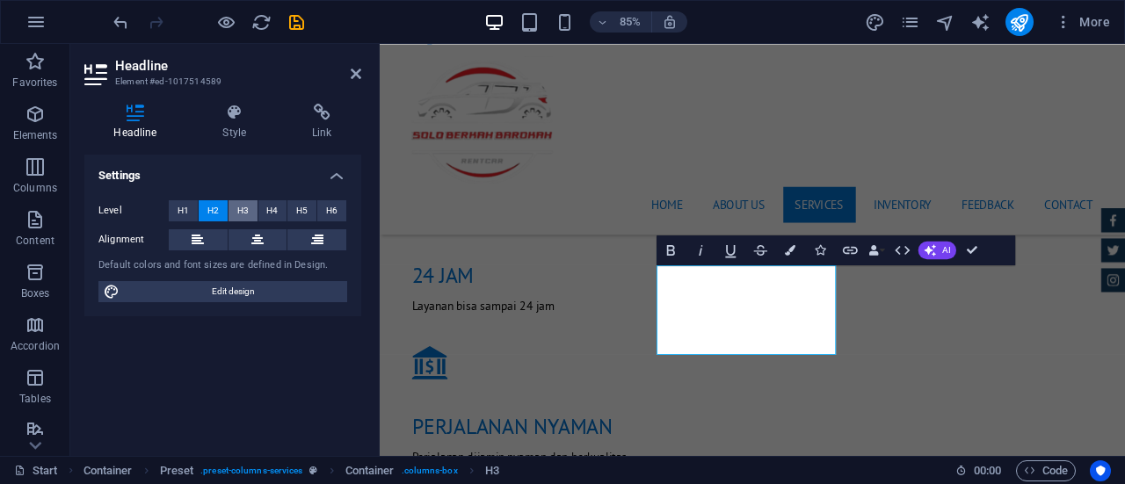
click at [250, 208] on button "H3" at bounding box center [242, 210] width 29 height 21
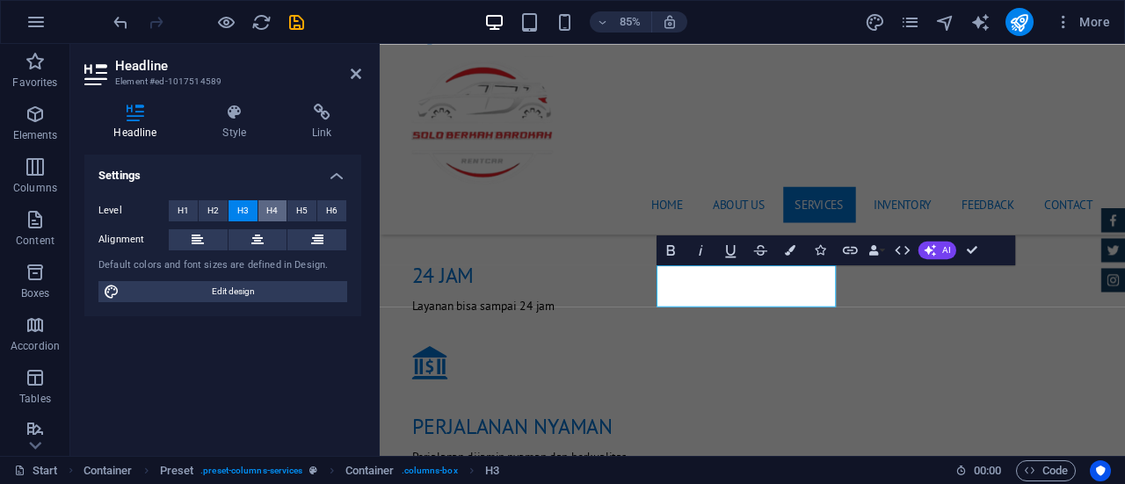
click at [280, 212] on button "H4" at bounding box center [272, 210] width 29 height 21
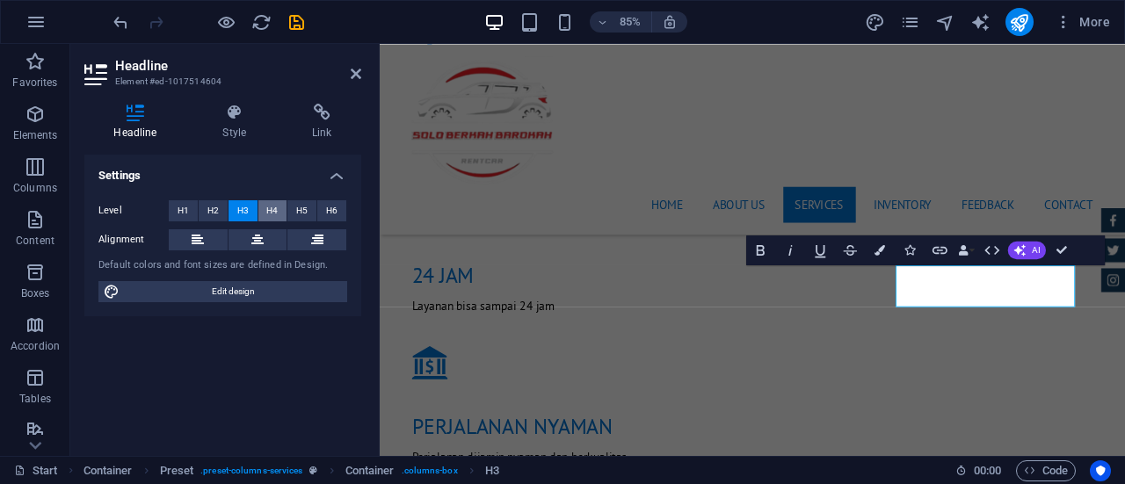
click at [272, 205] on span "H4" at bounding box center [271, 210] width 11 height 21
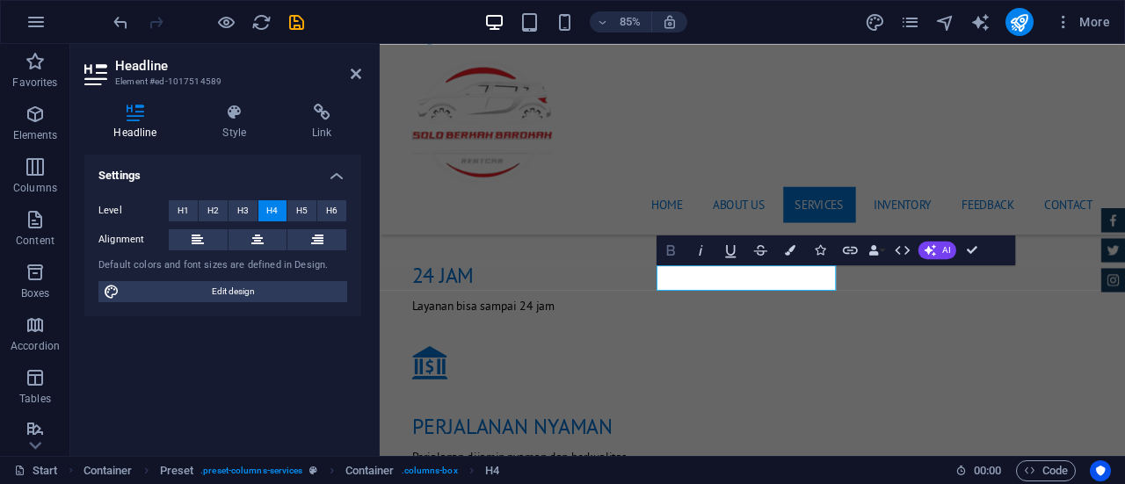
click at [673, 245] on icon "button" at bounding box center [671, 250] width 18 height 18
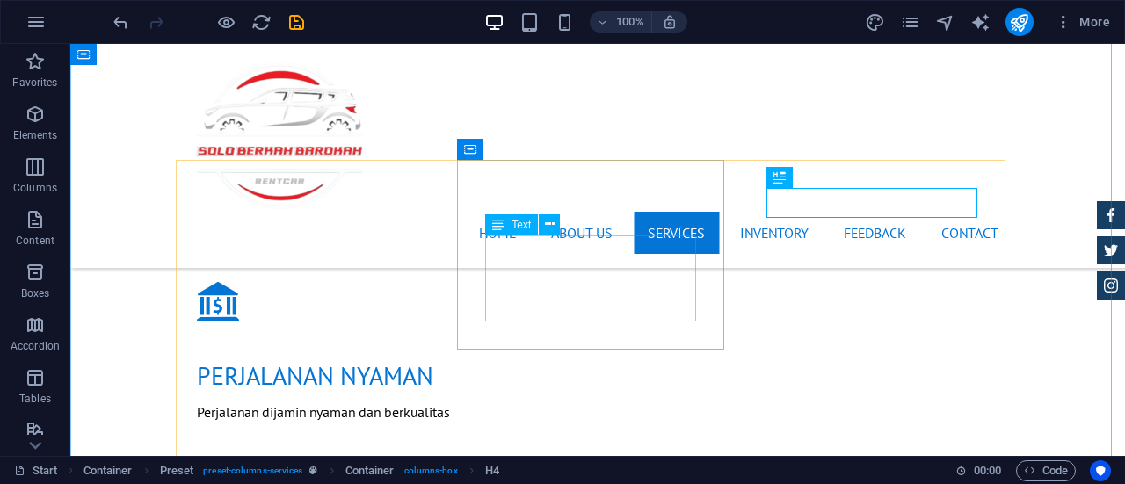
scroll to position [1941, 0]
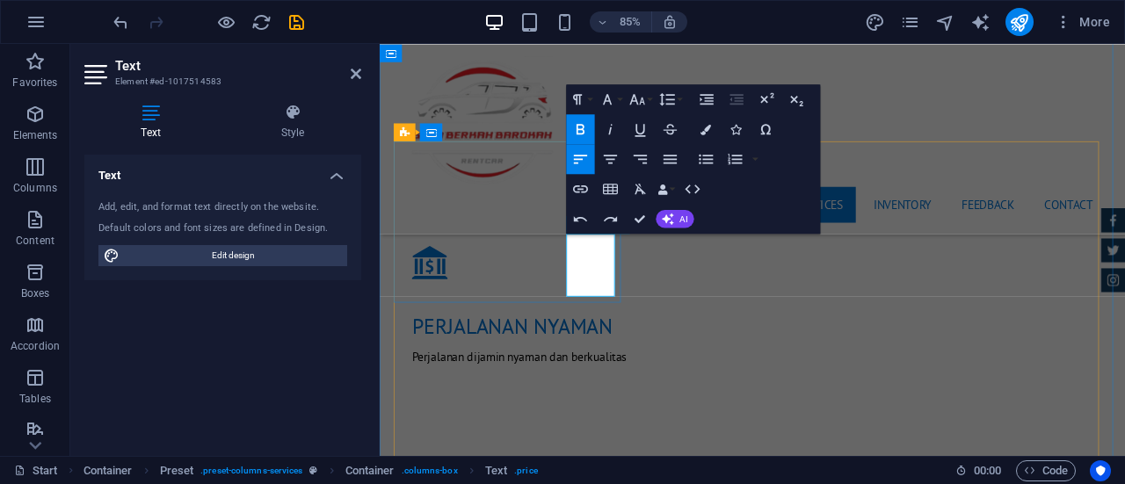
click at [1021, 58] on div "Home About us Services Inventory Feedback Contact Menu" at bounding box center [818, 156] width 877 height 224
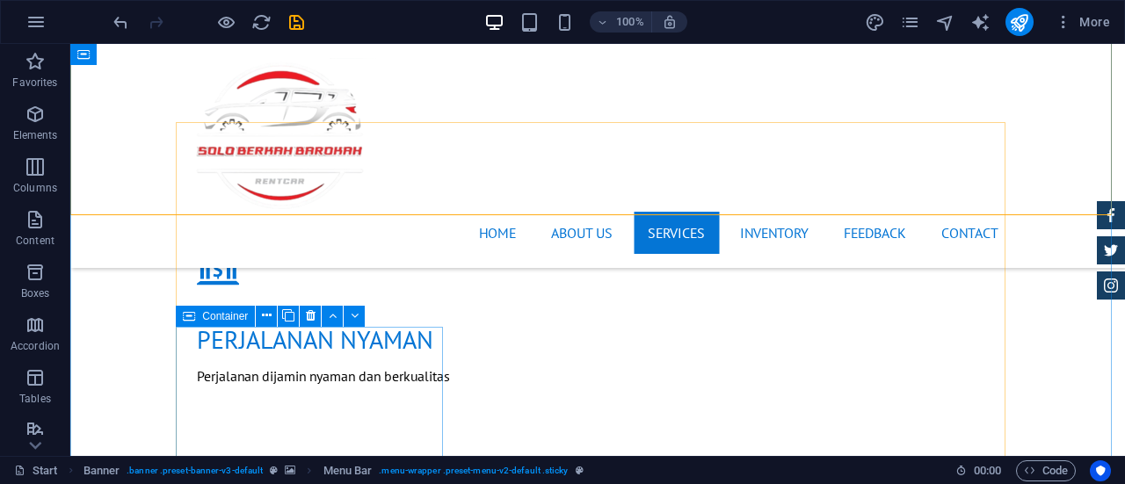
scroll to position [1977, 0]
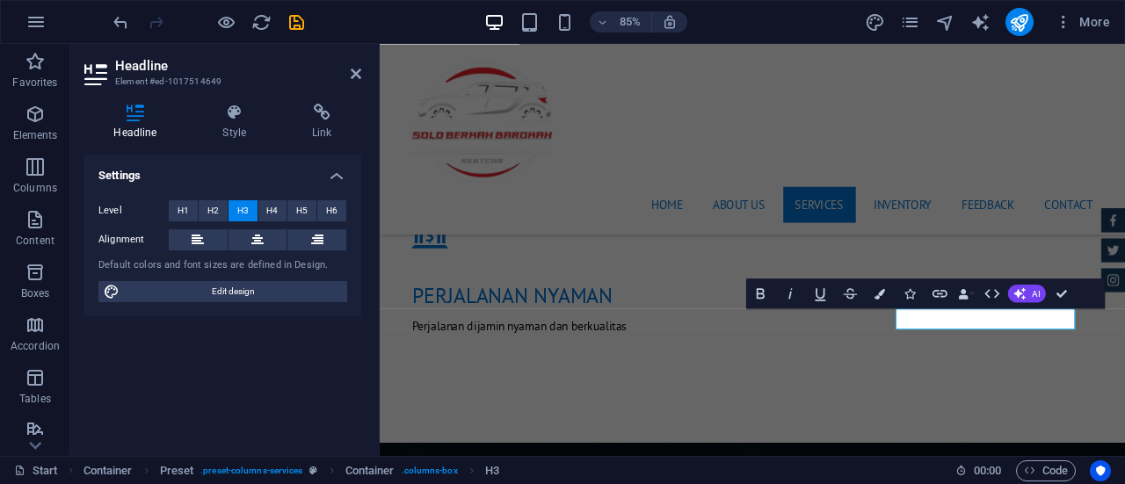
click at [348, 337] on div "Settings Level H1 H2 H3 H4 H5 H6 Alignment Default colors and font sizes are de…" at bounding box center [222, 298] width 277 height 287
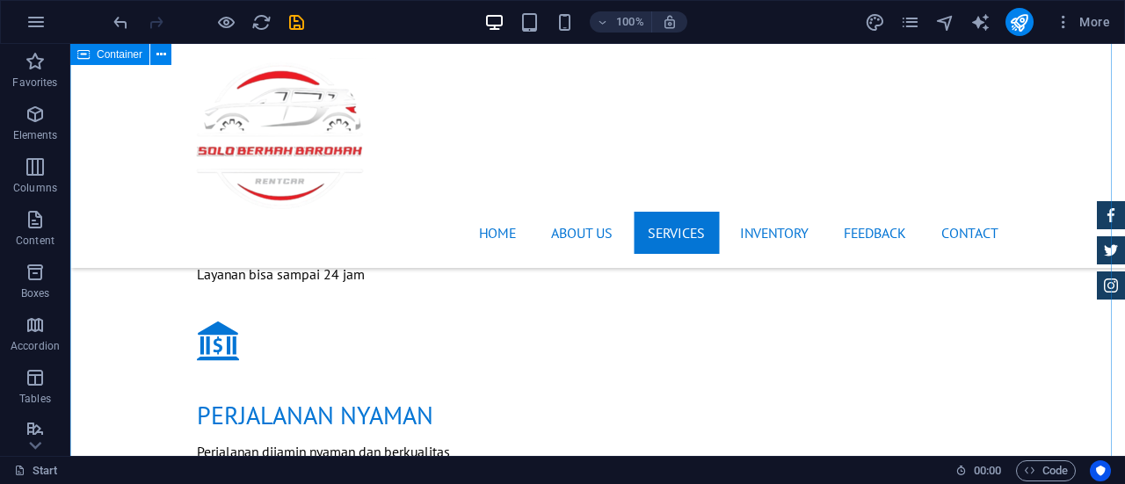
scroll to position [1900, 0]
